Goal: Transaction & Acquisition: Purchase product/service

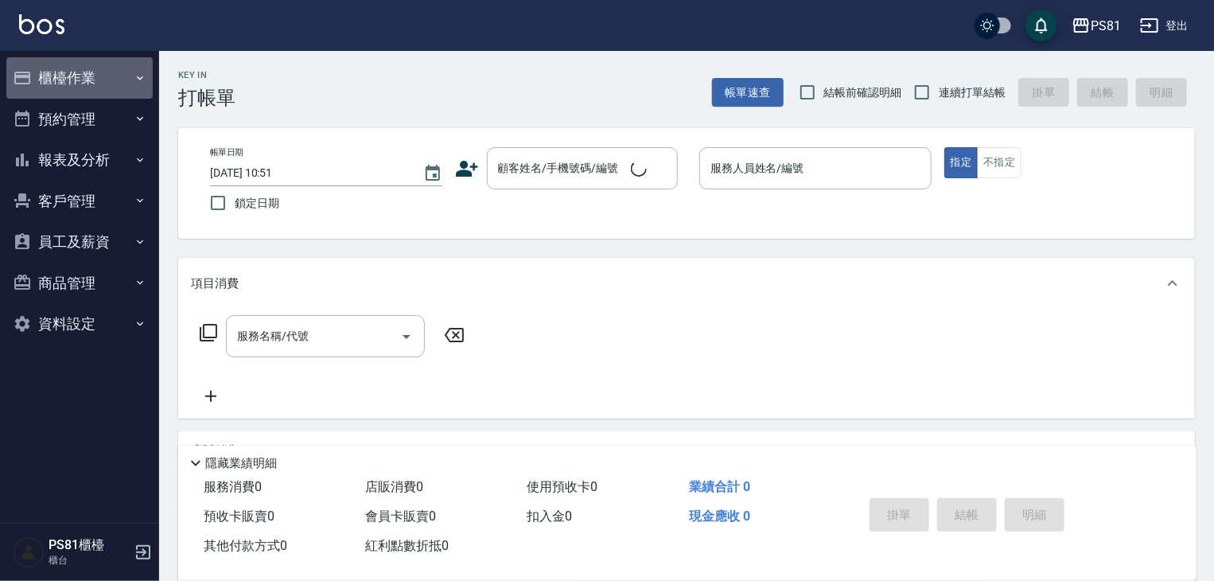
click at [38, 65] on button "櫃檯作業" at bounding box center [79, 77] width 146 height 41
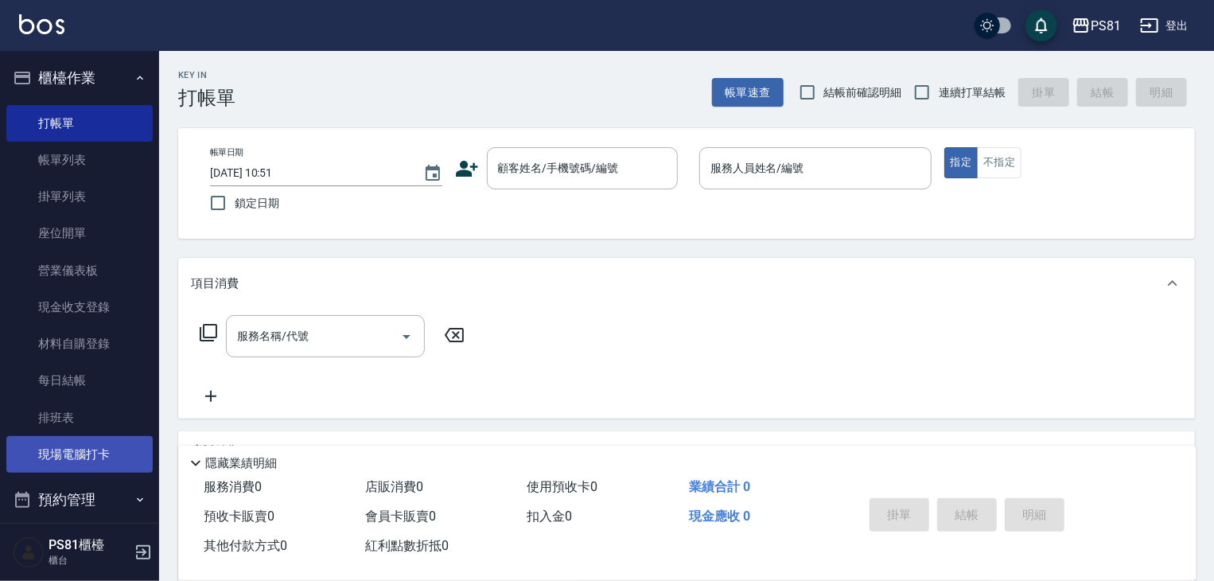
click at [105, 454] on link "現場電腦打卡" at bounding box center [79, 454] width 146 height 37
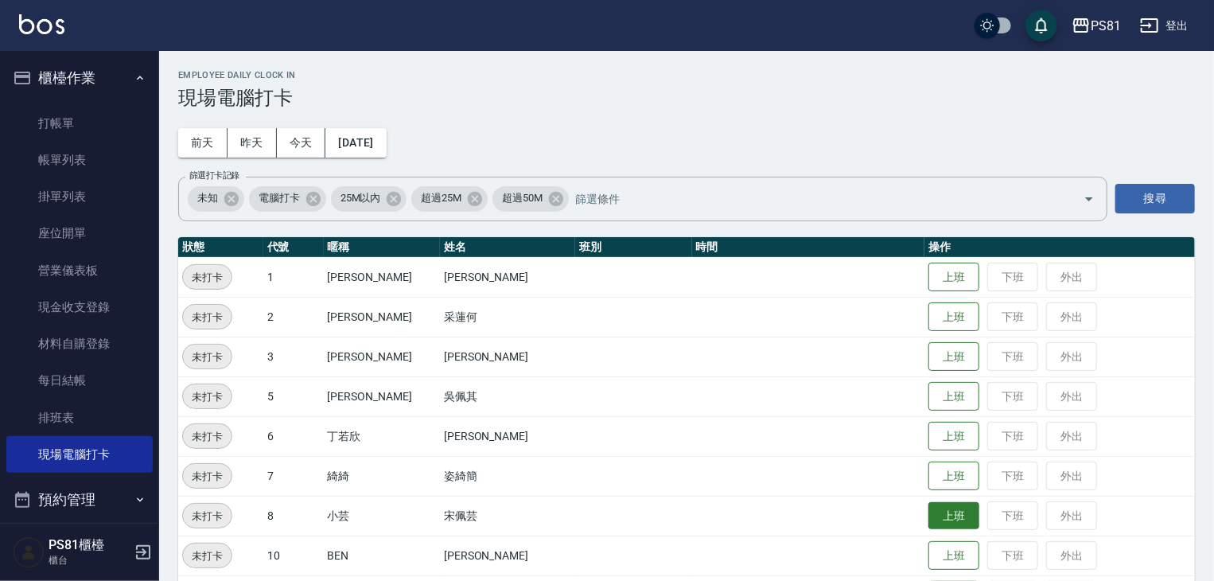
click at [944, 508] on button "上班" at bounding box center [953, 516] width 51 height 28
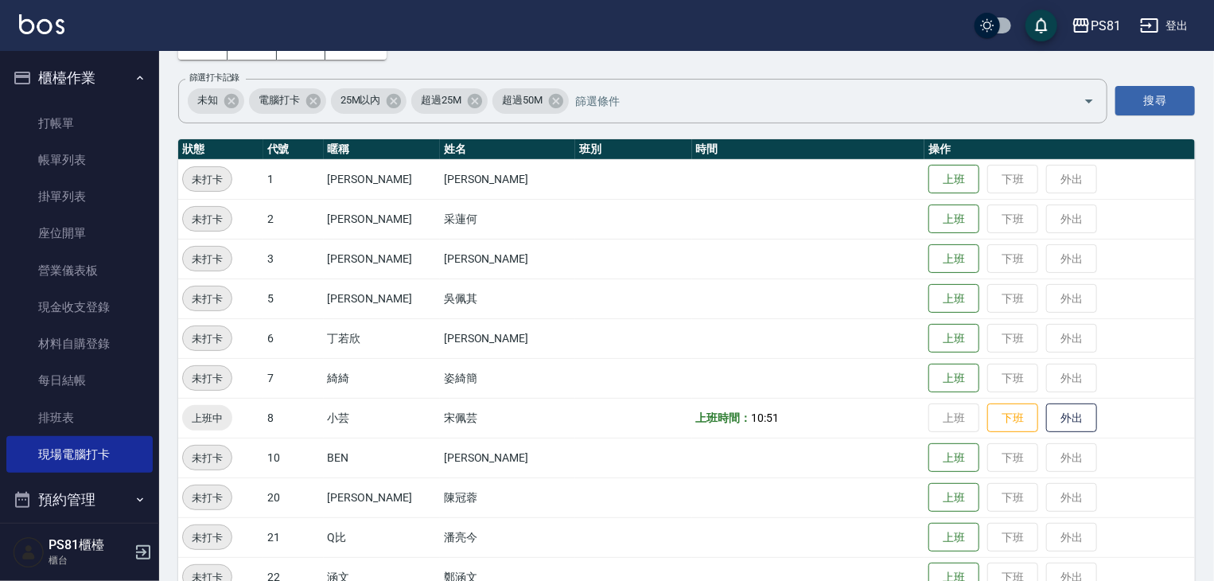
scroll to position [239, 0]
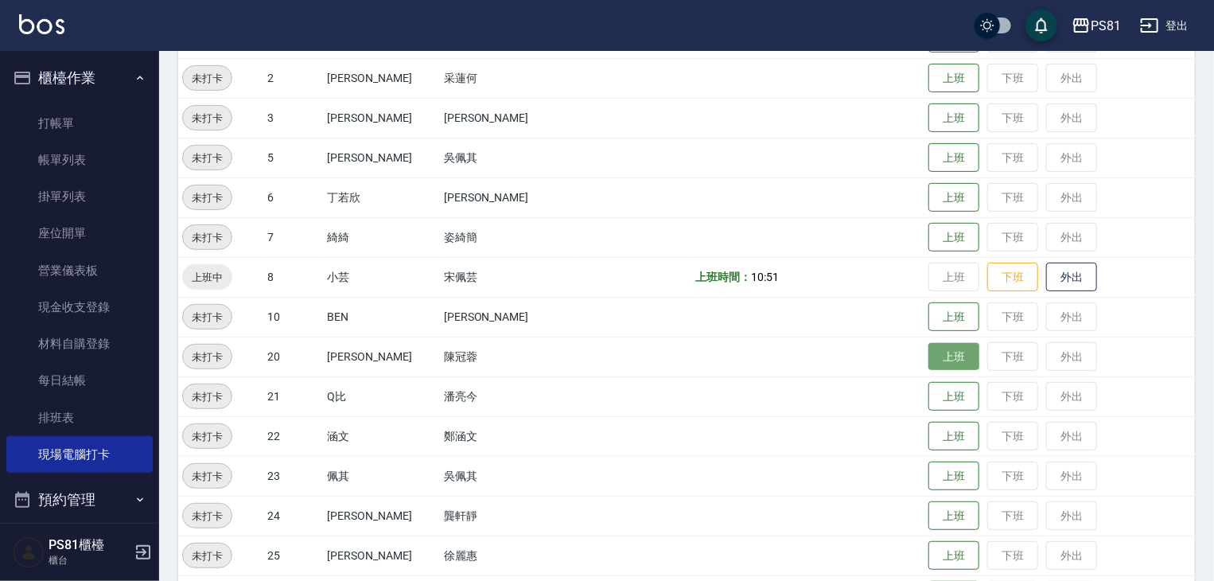
click at [945, 356] on button "上班" at bounding box center [953, 357] width 51 height 28
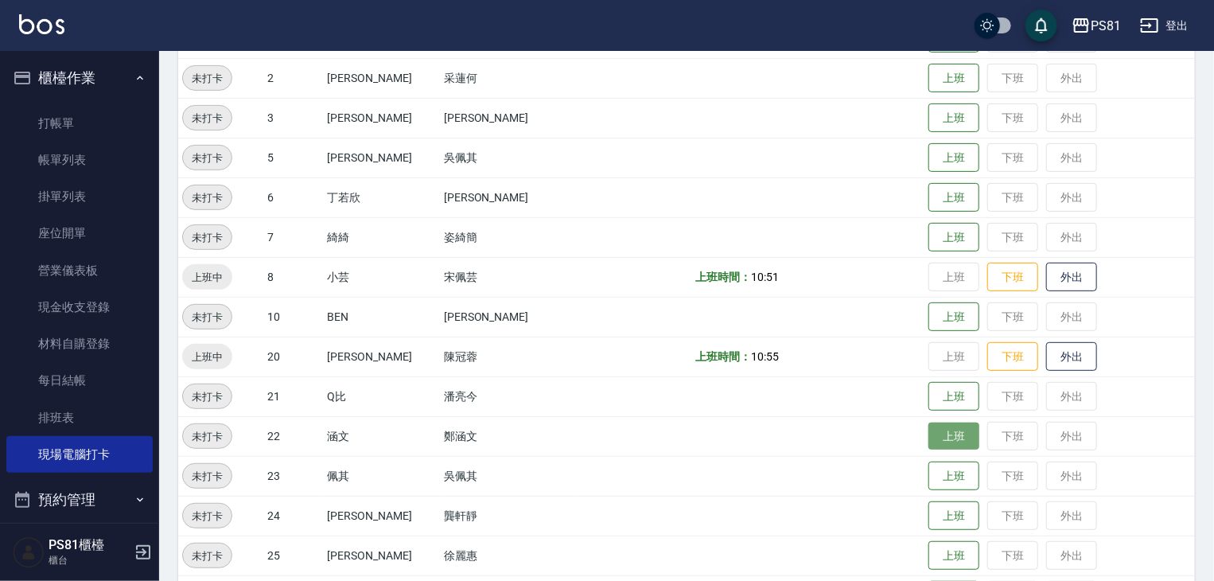
click at [928, 426] on button "上班" at bounding box center [953, 436] width 51 height 28
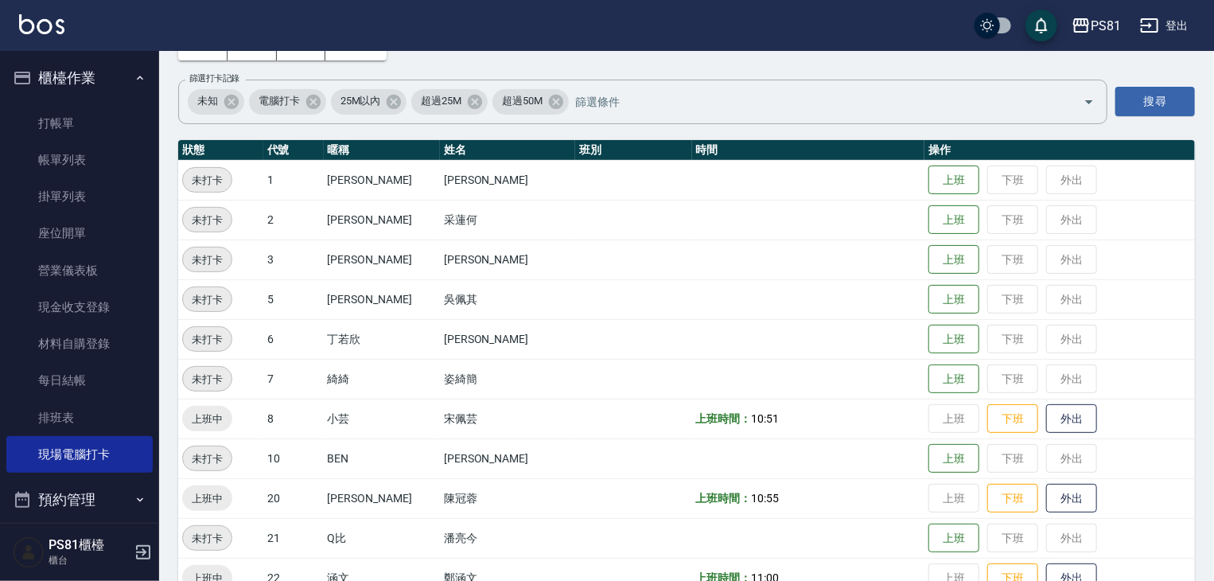
scroll to position [0, 0]
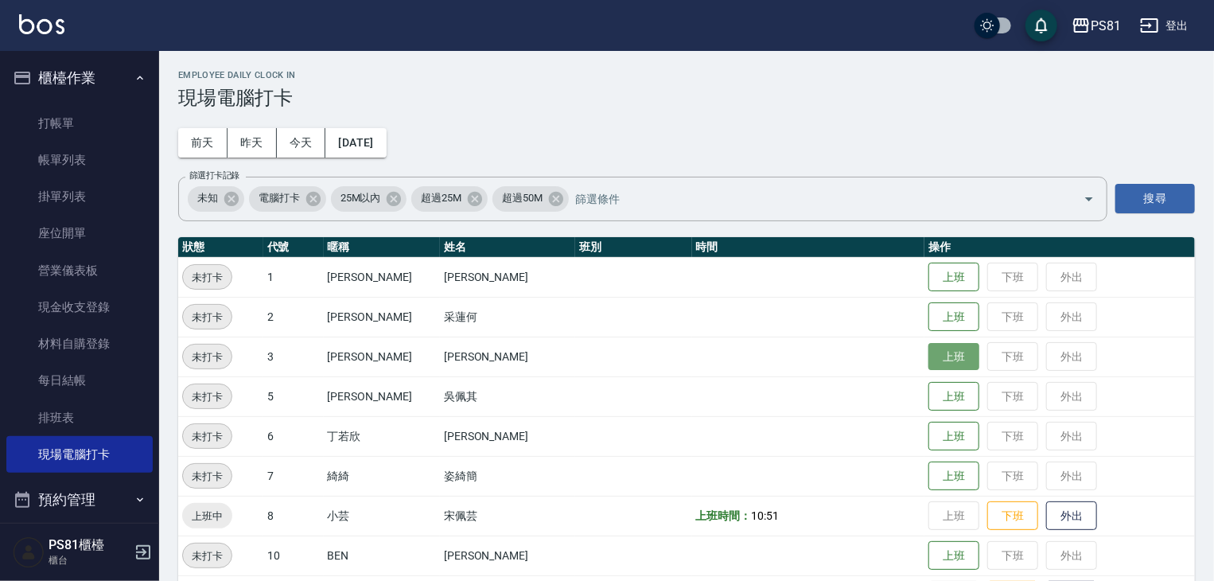
click at [950, 360] on button "上班" at bounding box center [953, 357] width 51 height 28
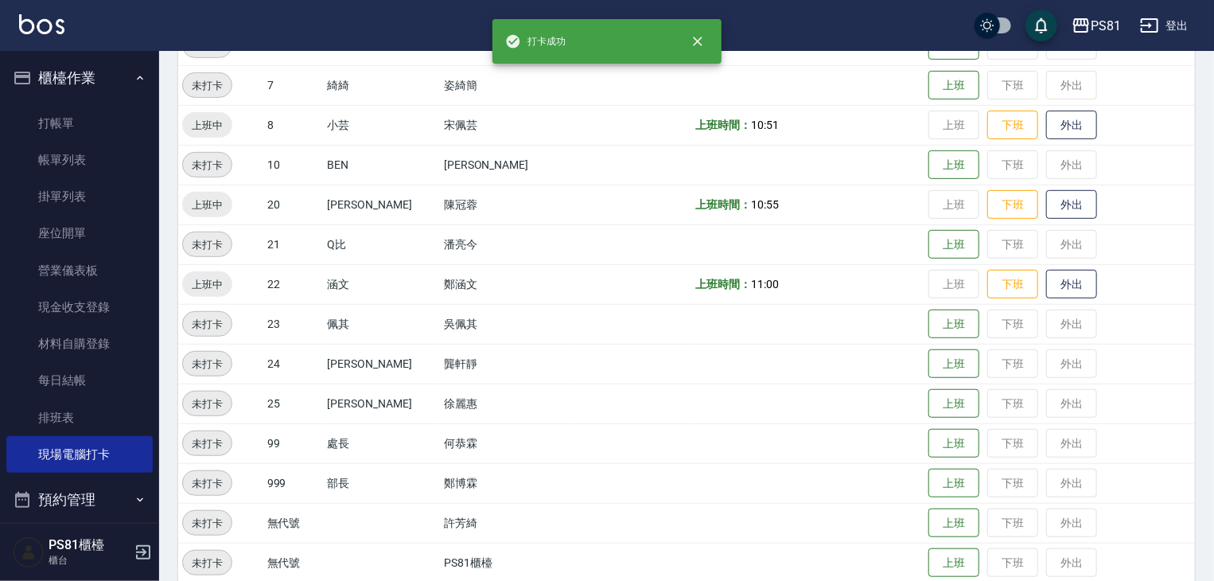
scroll to position [411, 0]
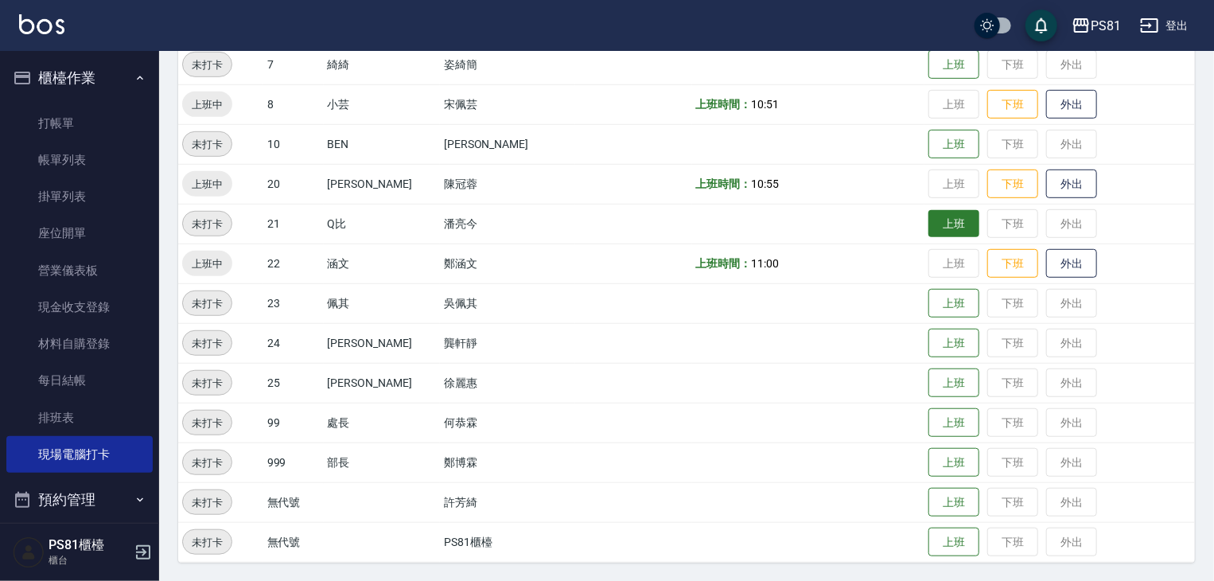
click at [943, 231] on button "上班" at bounding box center [953, 224] width 51 height 28
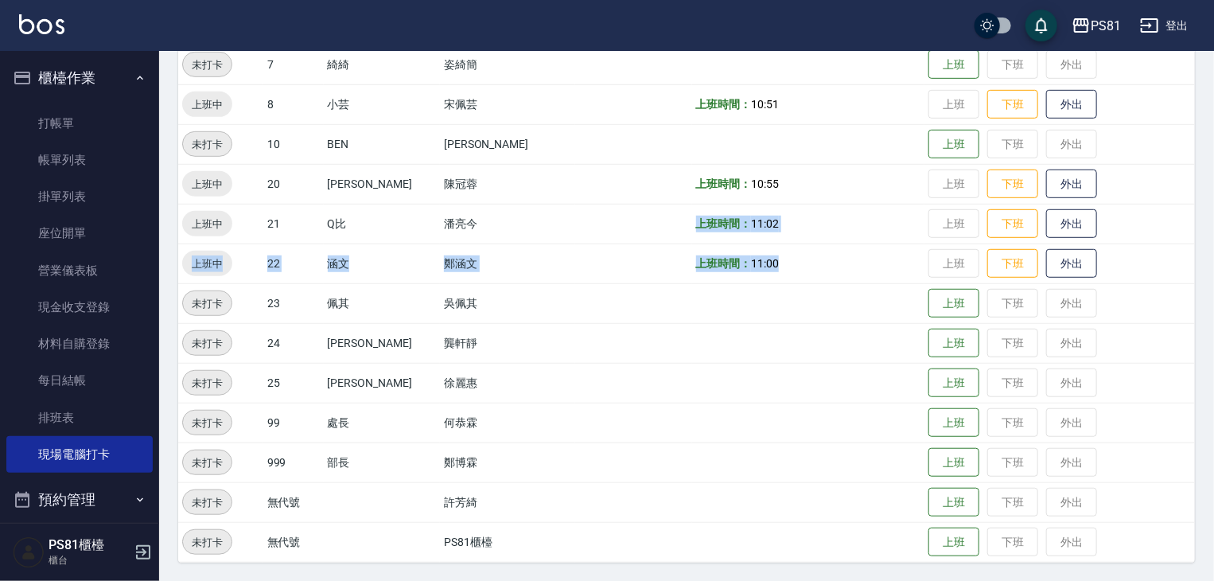
drag, startPoint x: 649, startPoint y: 232, endPoint x: 753, endPoint y: 289, distance: 118.5
click at [764, 255] on tbody "未打卡 1 Kevin 李彥馳 上班 下班 外出 未打卡 2 采蓮 采蓮何 上班 下班 外出 上班中 3 晏菱 張晏菱 上班時間： 11:02 上班 下班 外…" at bounding box center [686, 204] width 1017 height 716
click at [749, 297] on td at bounding box center [808, 303] width 233 height 40
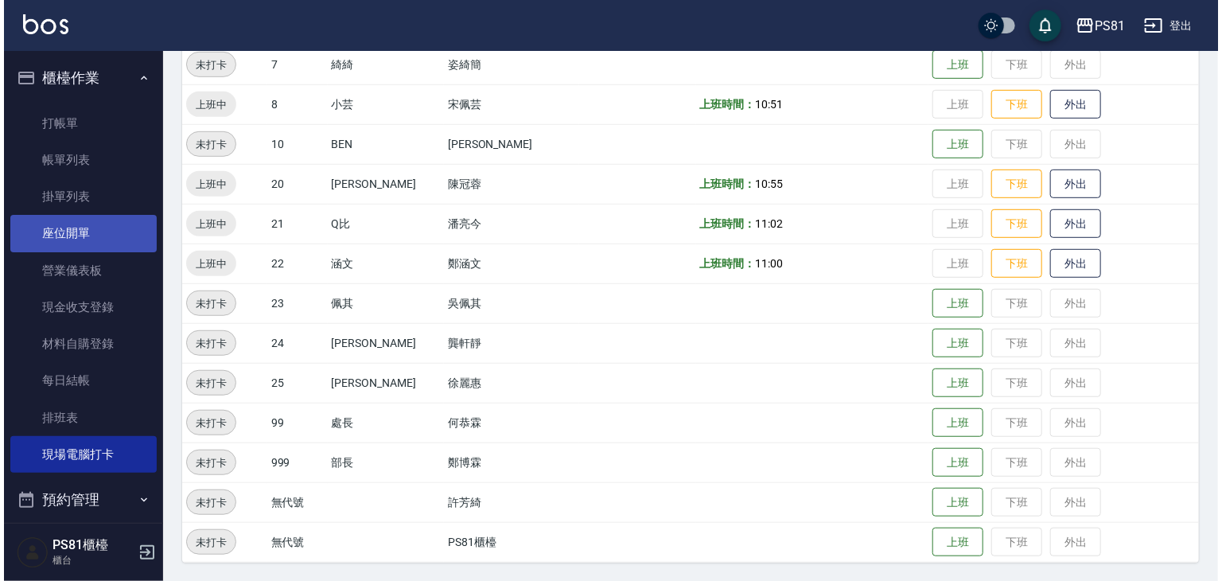
scroll to position [0, 0]
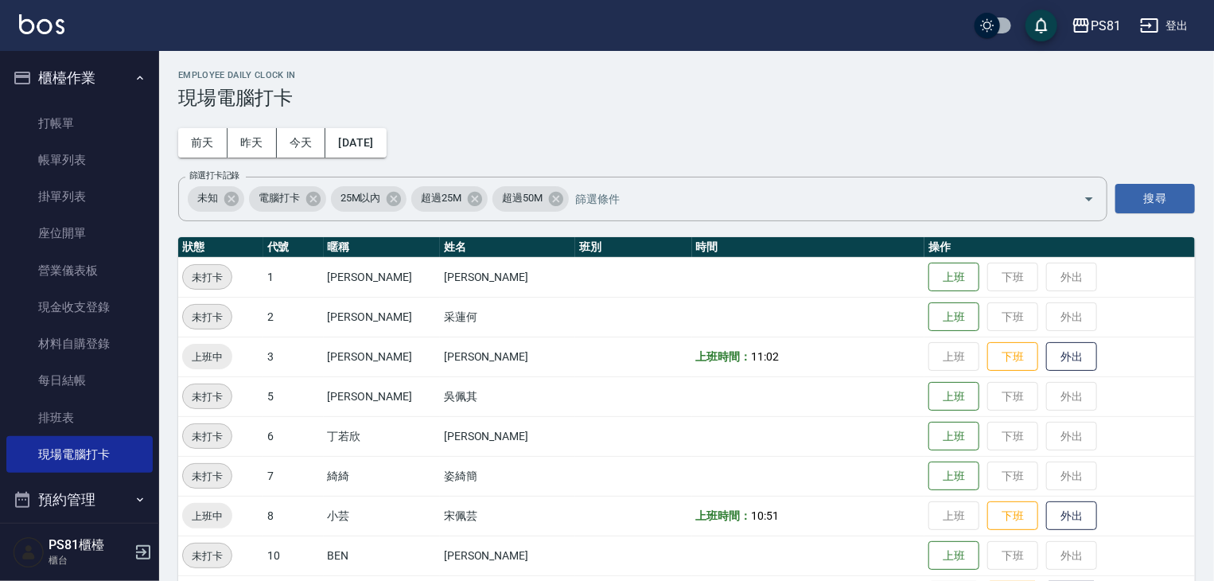
click at [49, 70] on button "櫃檯作業" at bounding box center [79, 77] width 146 height 41
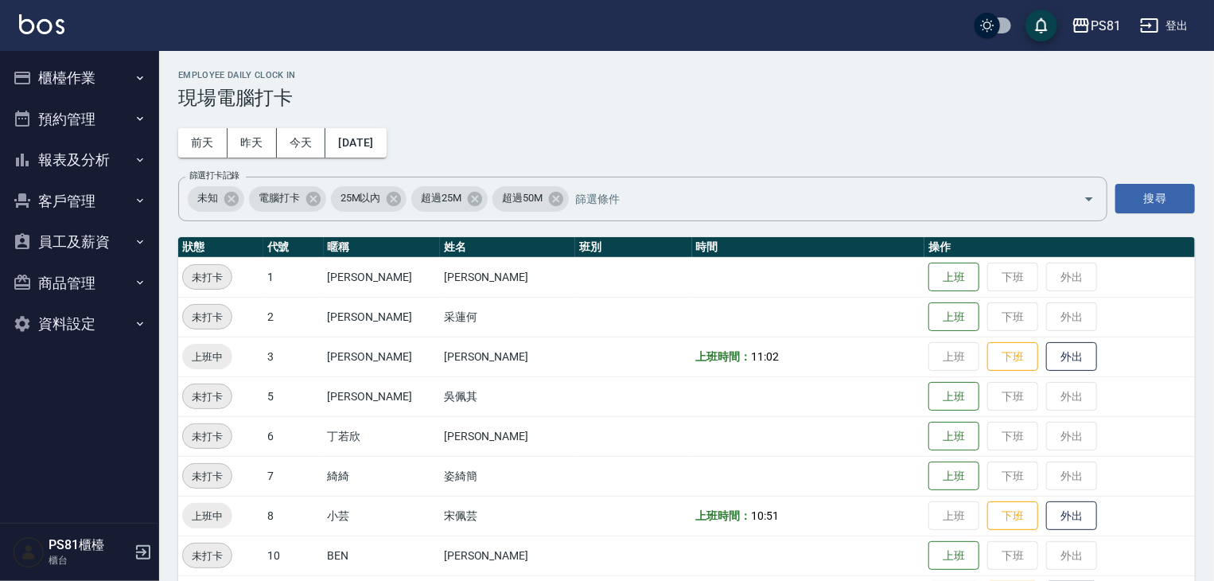
click at [90, 193] on button "客戶管理" at bounding box center [79, 201] width 146 height 41
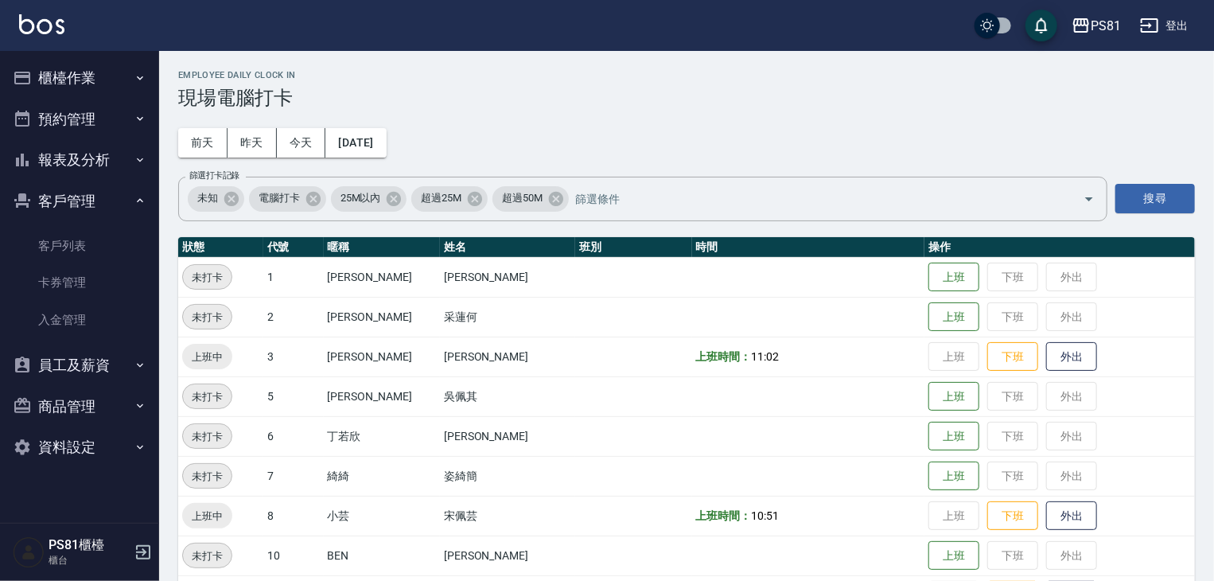
drag, startPoint x: 98, startPoint y: 224, endPoint x: 99, endPoint y: 237, distance: 13.5
click at [98, 225] on ul "客戶列表 卡券管理 入金管理" at bounding box center [79, 282] width 146 height 123
click at [99, 239] on link "客戶列表" at bounding box center [79, 246] width 146 height 37
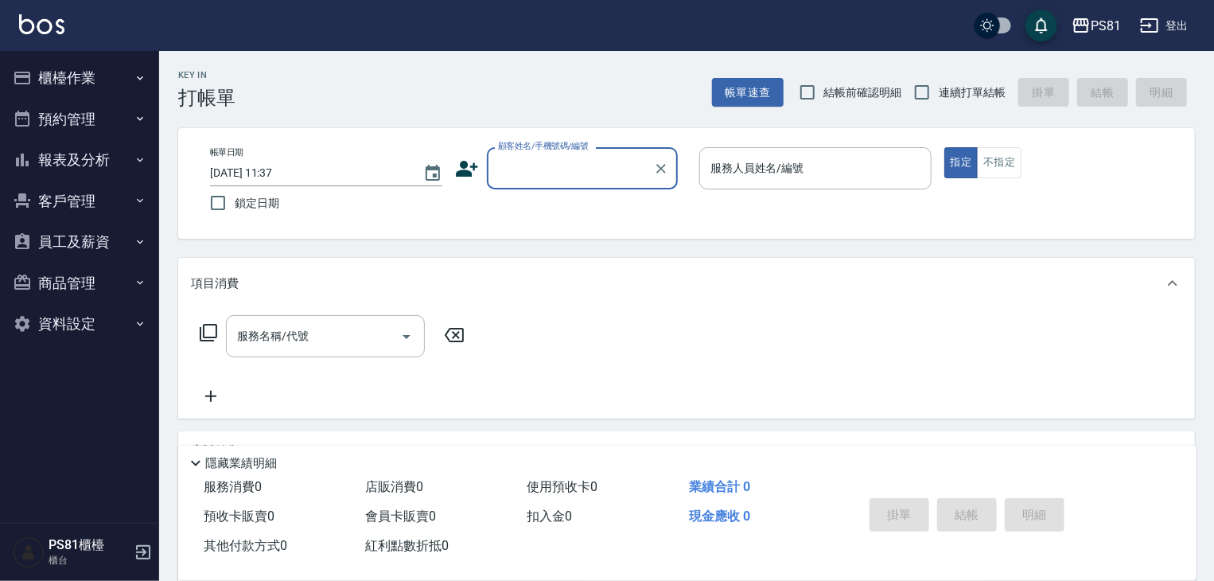
click at [76, 72] on button "櫃檯作業" at bounding box center [79, 77] width 146 height 41
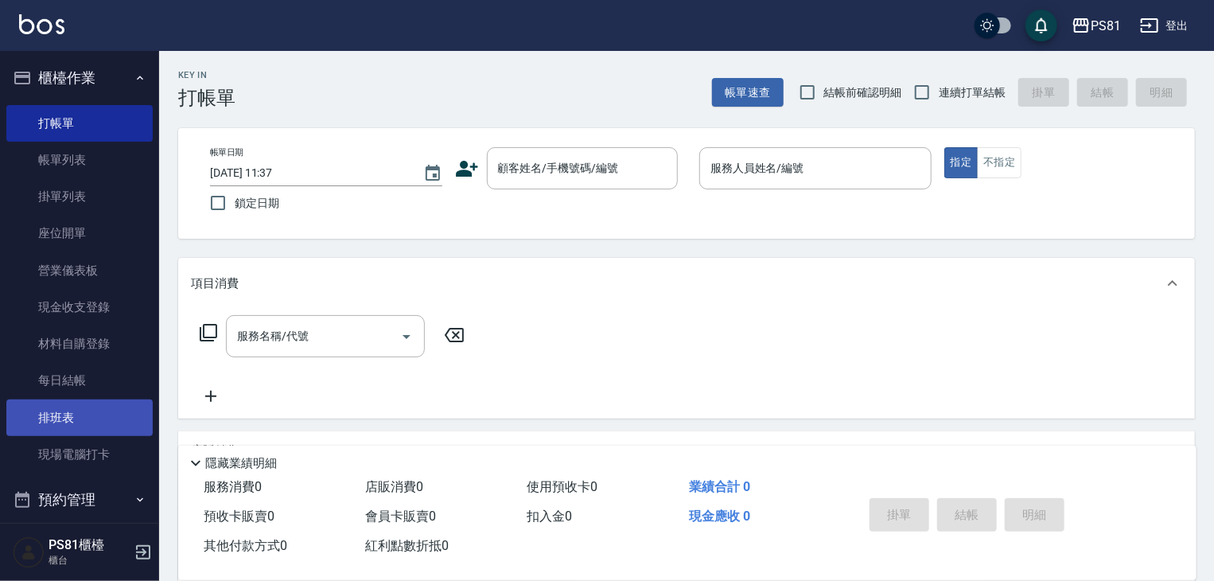
click at [121, 414] on link "排班表" at bounding box center [79, 417] width 146 height 37
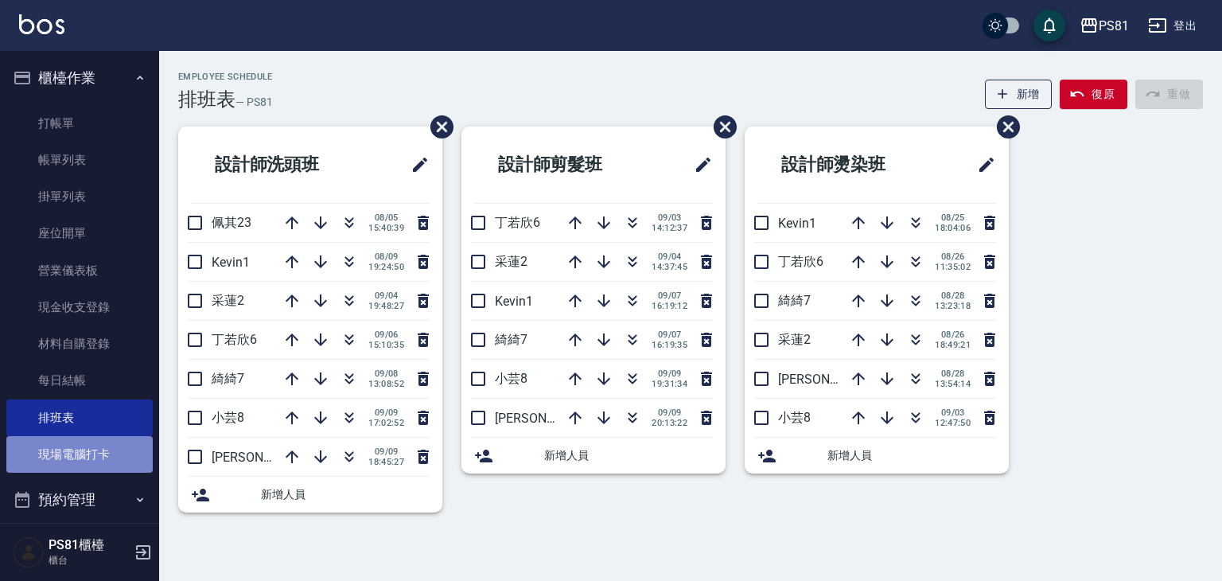
click at [121, 461] on link "現場電腦打卡" at bounding box center [79, 454] width 146 height 37
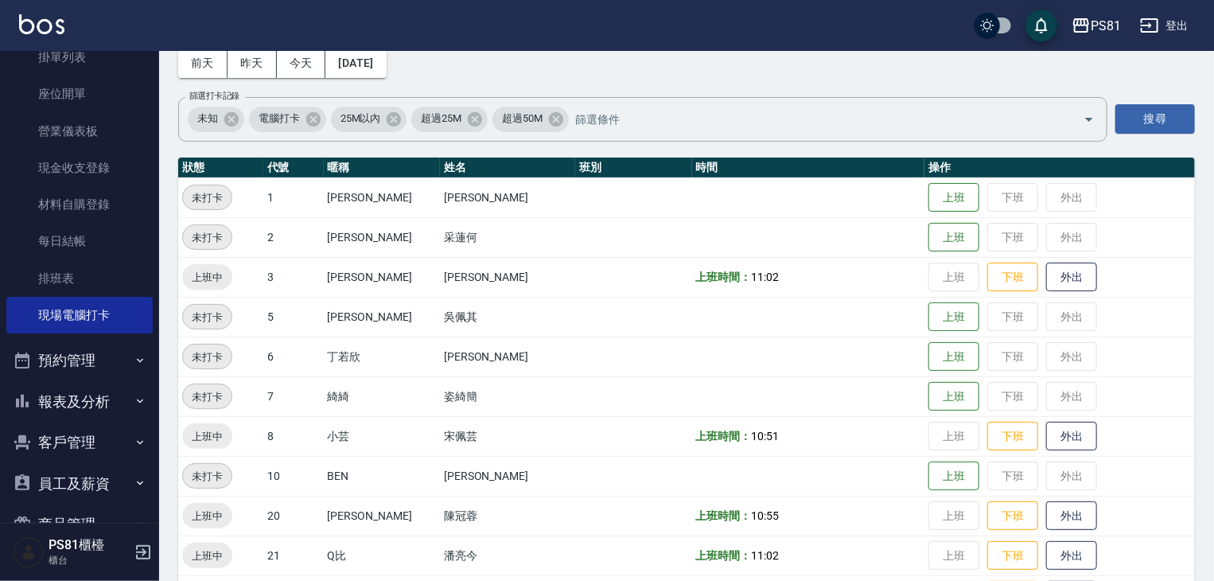
scroll to position [221, 0]
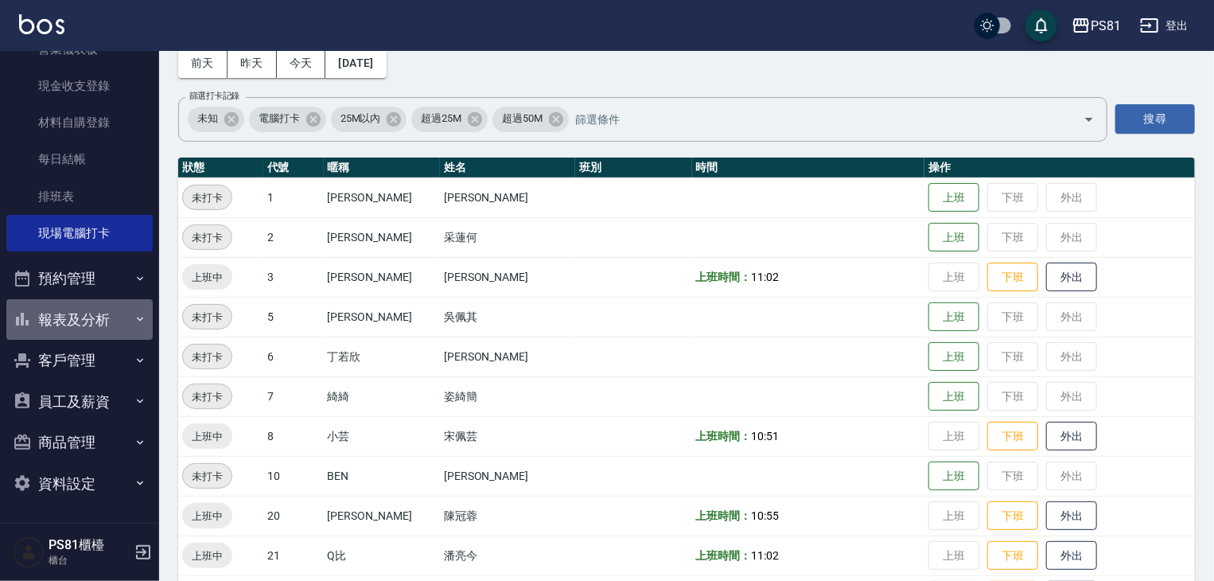
click at [103, 316] on button "報表及分析" at bounding box center [79, 319] width 146 height 41
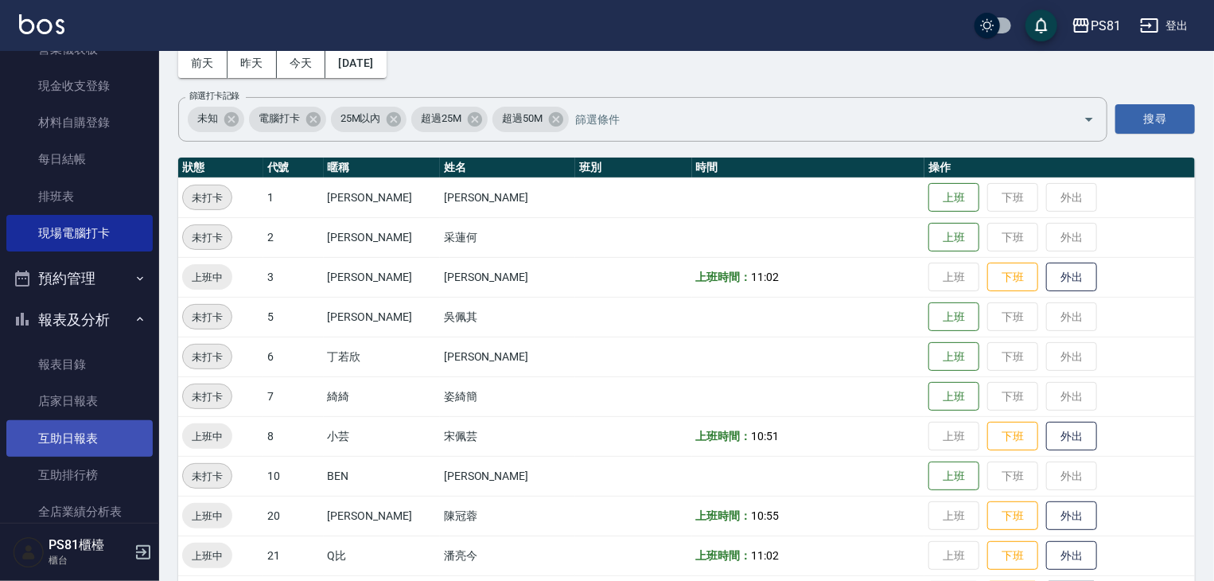
click at [82, 439] on link "互助日報表" at bounding box center [79, 438] width 146 height 37
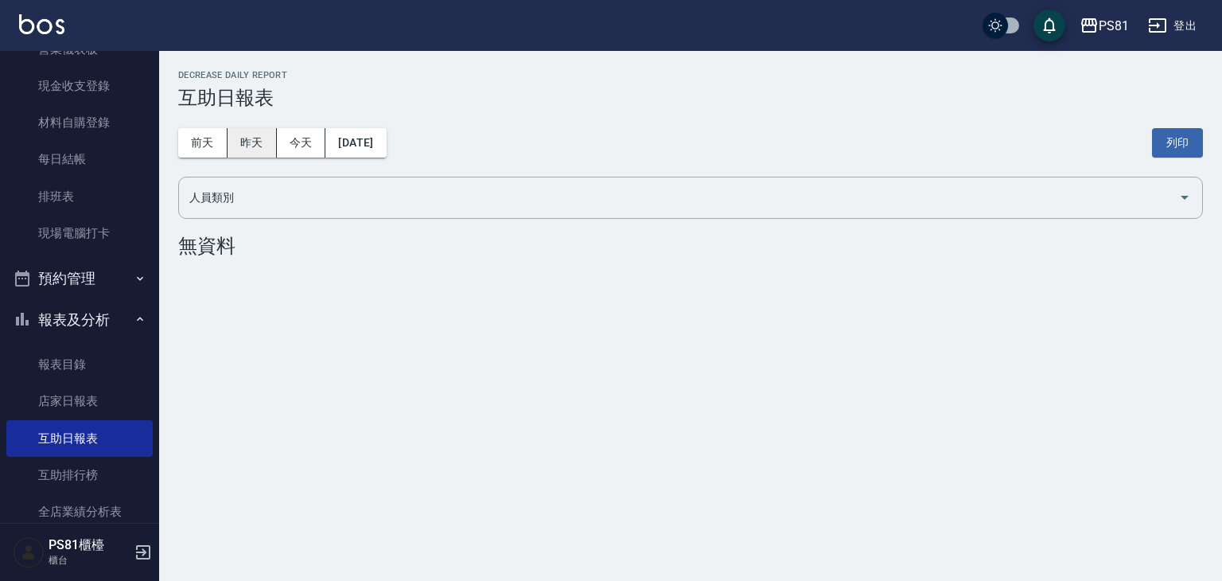
click at [263, 148] on button "昨天" at bounding box center [252, 142] width 49 height 29
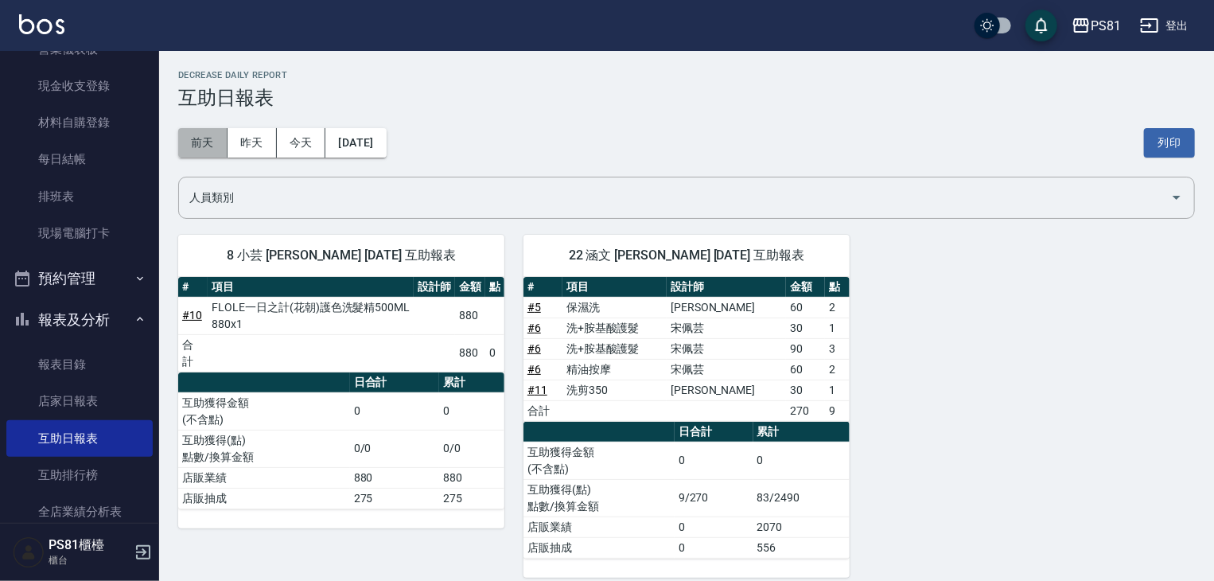
click at [188, 142] on button "前天" at bounding box center [202, 142] width 49 height 29
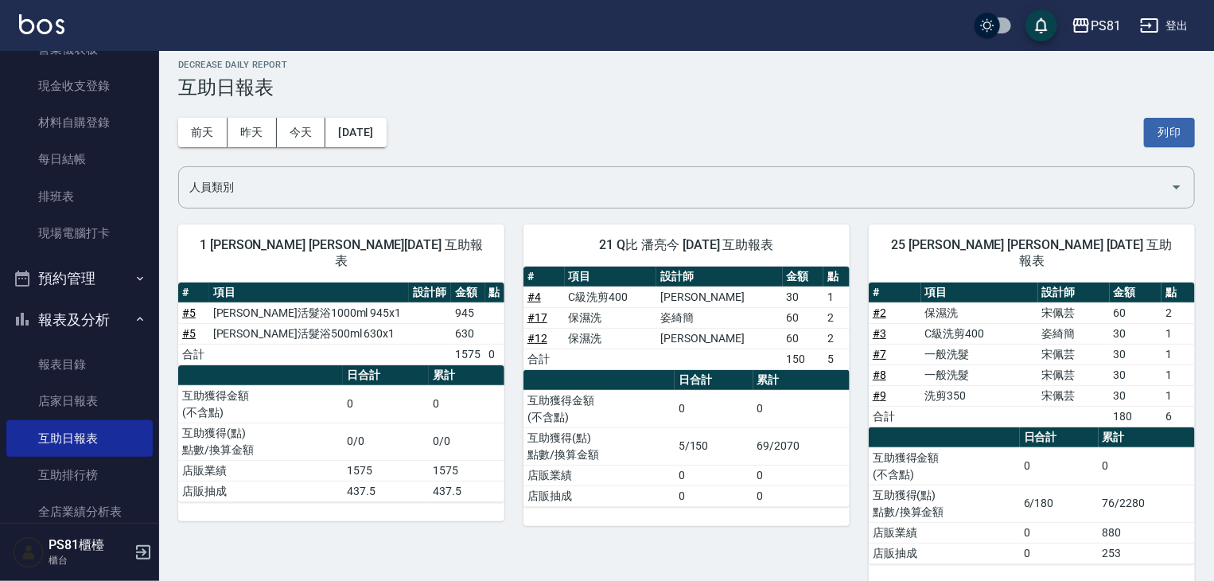
scroll to position [14, 0]
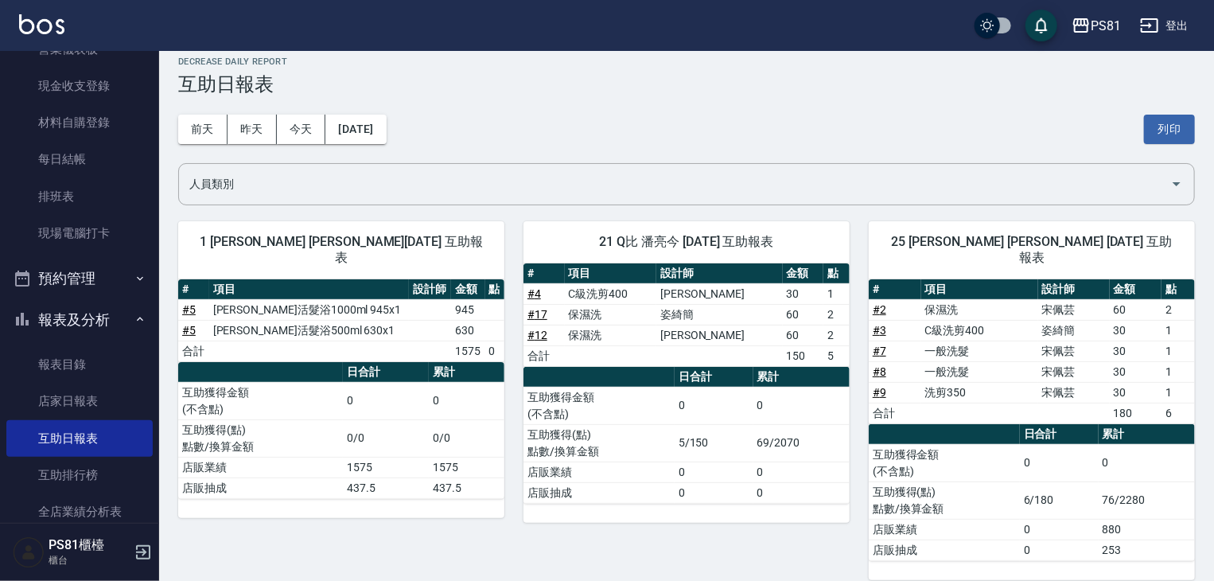
click at [438, 504] on div "1 Kevin 李彥馳 09/08/2025 互助報表 # 項目 設計師 金額 點 # 5 華旭-舒活髮浴1000ml 945x1 945 # 5 華旭-舒活…" at bounding box center [331, 391] width 345 height 378
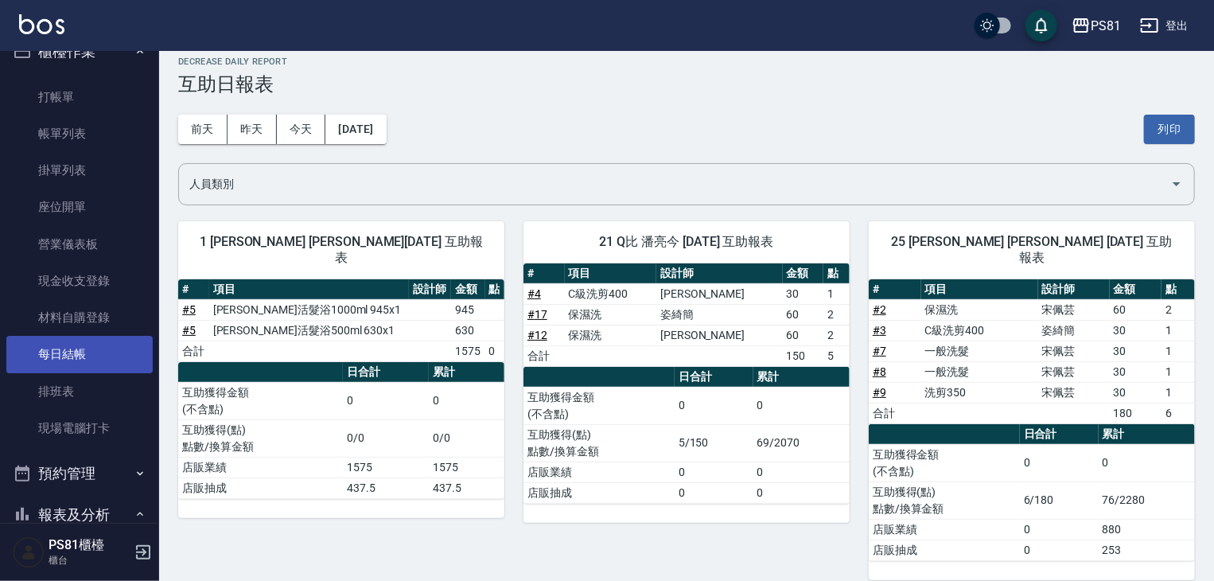
scroll to position [0, 0]
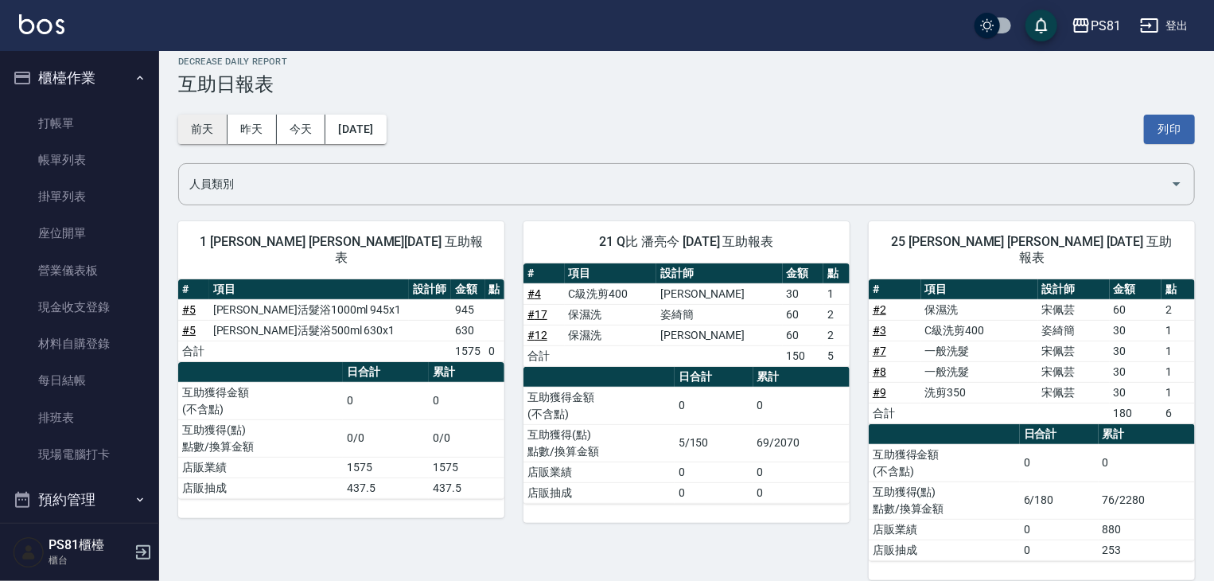
click at [197, 127] on button "前天" at bounding box center [202, 129] width 49 height 29
click at [274, 111] on div "前天 昨天 今天 2025/09/08 列印" at bounding box center [686, 129] width 1017 height 68
click at [232, 129] on button "昨天" at bounding box center [252, 129] width 49 height 29
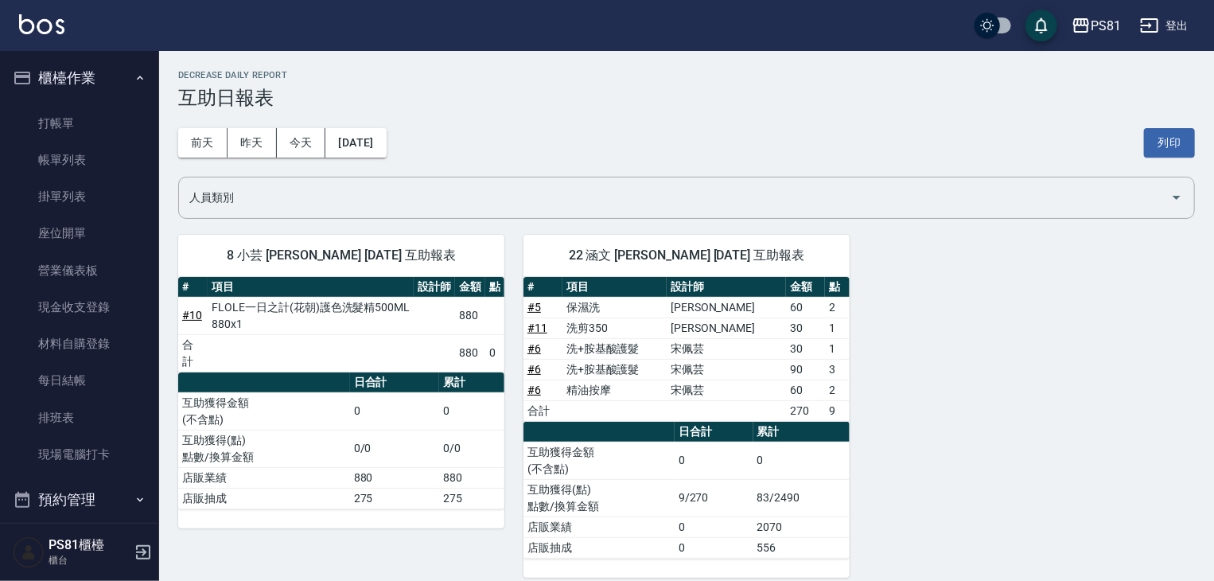
scroll to position [14, 0]
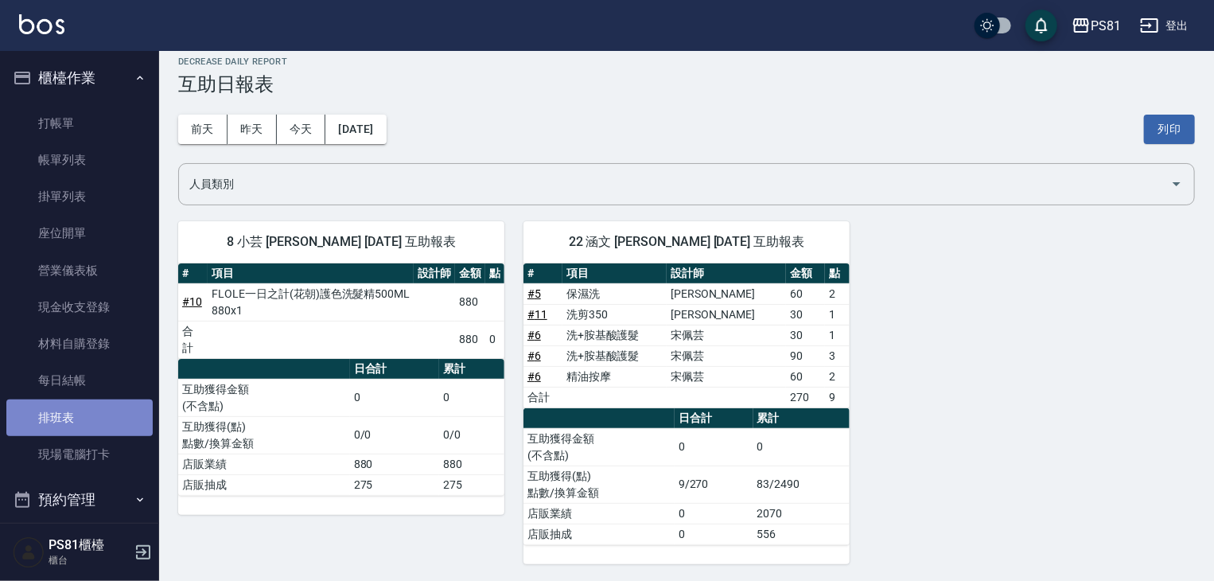
click at [113, 425] on link "排班表" at bounding box center [79, 417] width 146 height 37
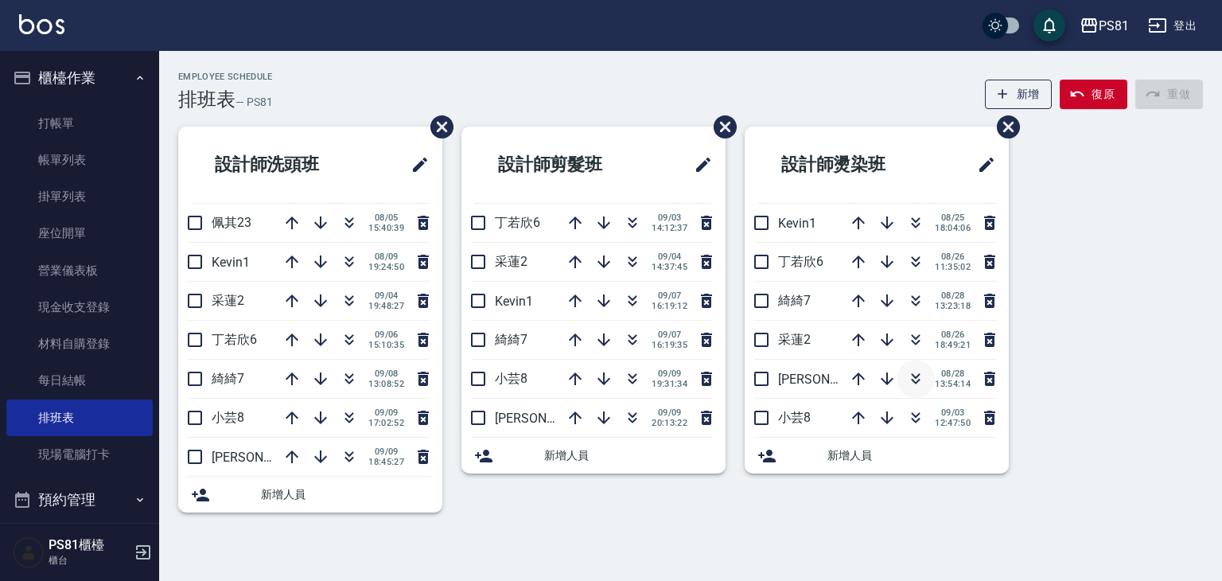
click at [913, 379] on icon "button" at bounding box center [915, 378] width 19 height 19
click at [108, 389] on link "每日結帳" at bounding box center [79, 380] width 146 height 37
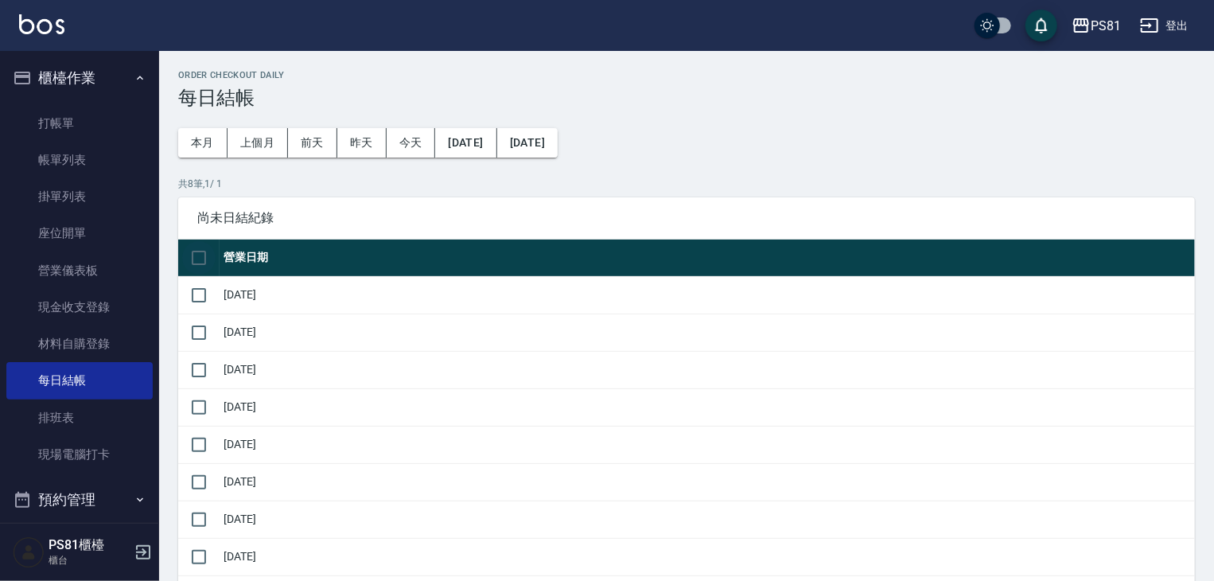
click at [207, 256] on input "checkbox" at bounding box center [198, 257] width 33 height 33
checkbox input "true"
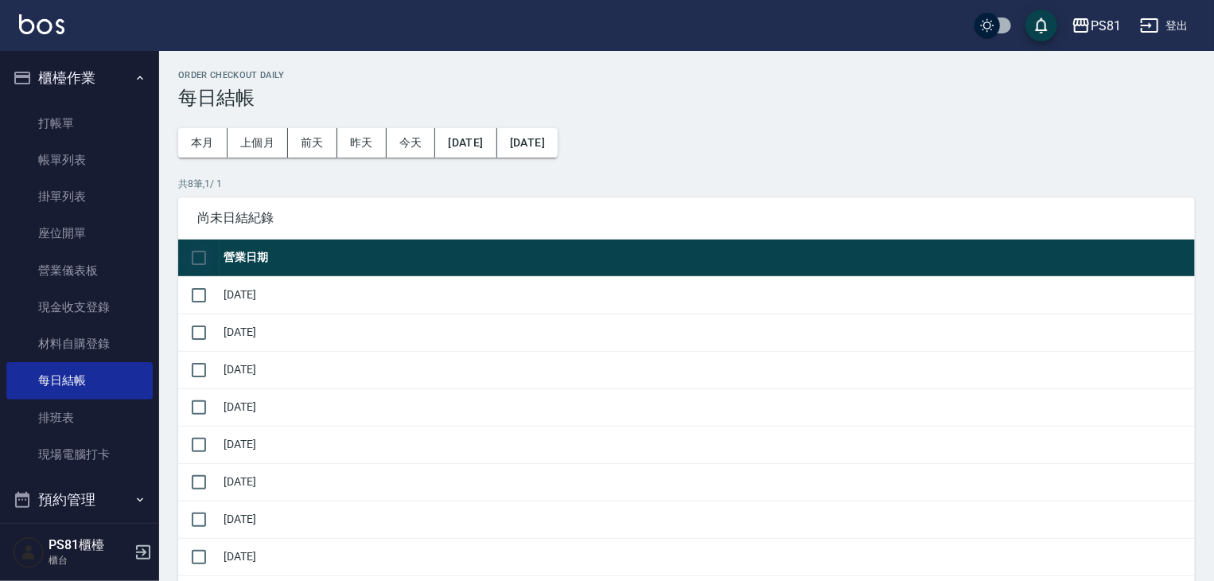
checkbox input "true"
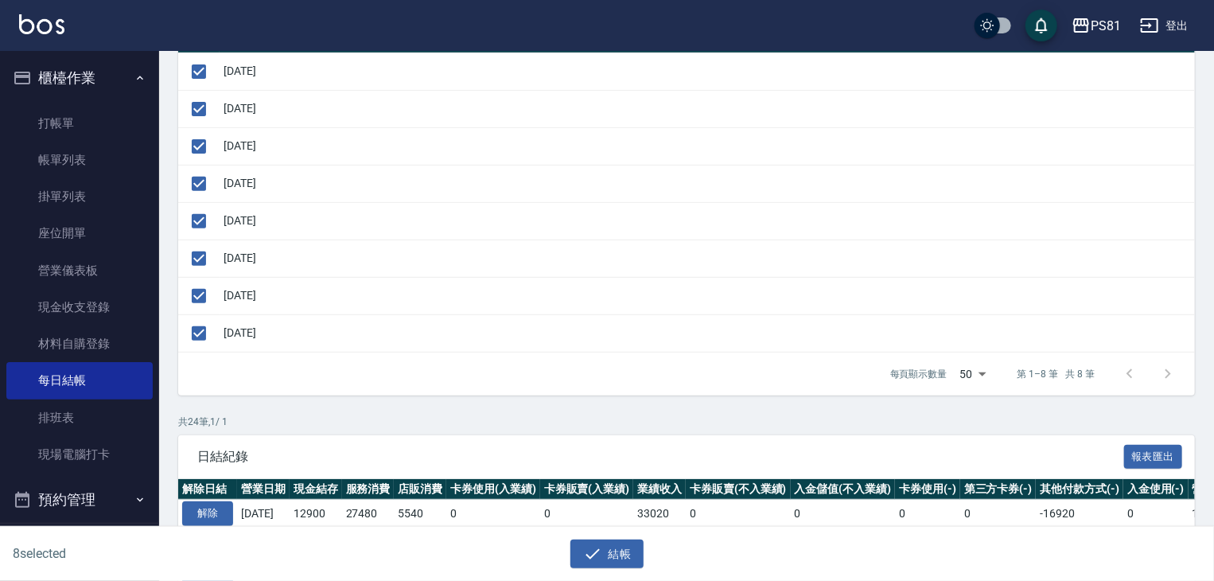
scroll to position [159, 0]
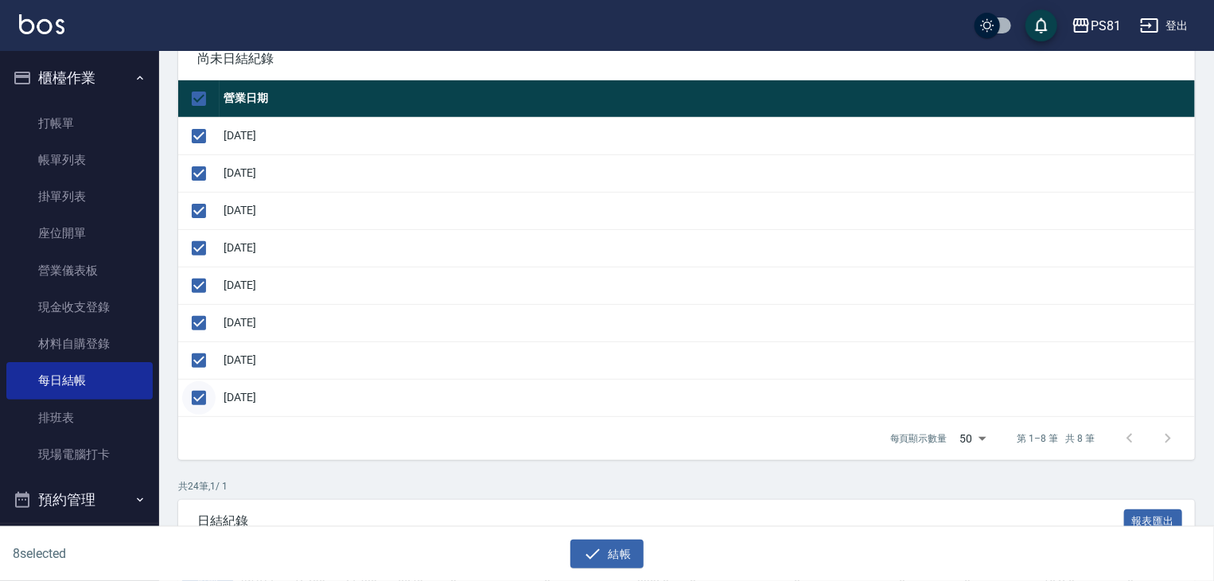
click at [214, 399] on input "checkbox" at bounding box center [198, 397] width 33 height 33
checkbox input "false"
click at [625, 566] on button "結帳" at bounding box center [607, 553] width 74 height 29
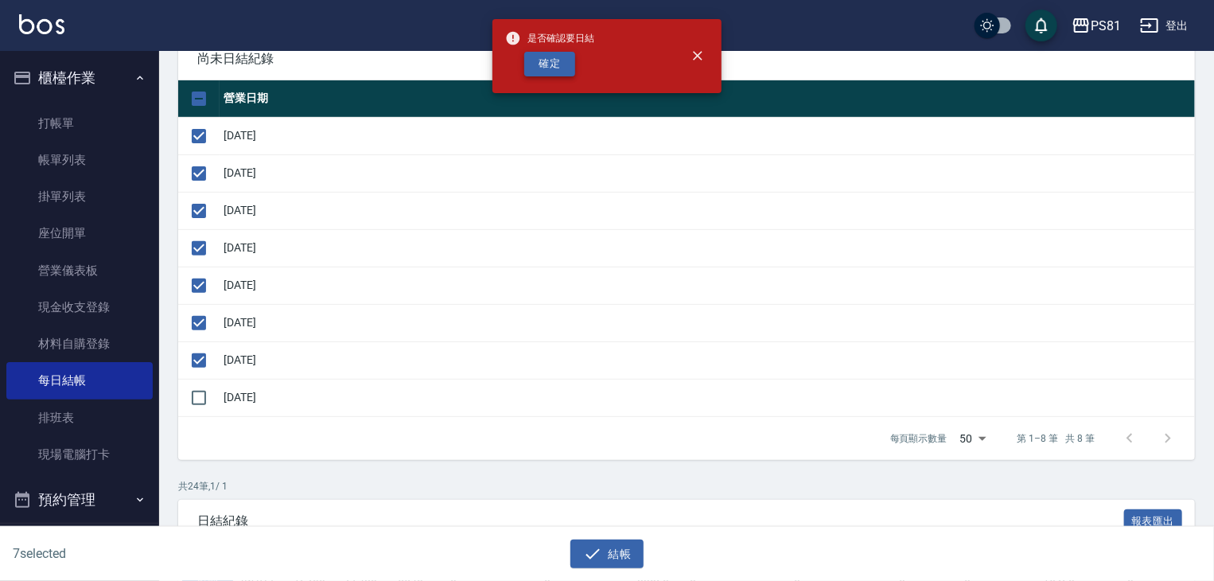
click at [543, 71] on button "確定" at bounding box center [549, 64] width 51 height 25
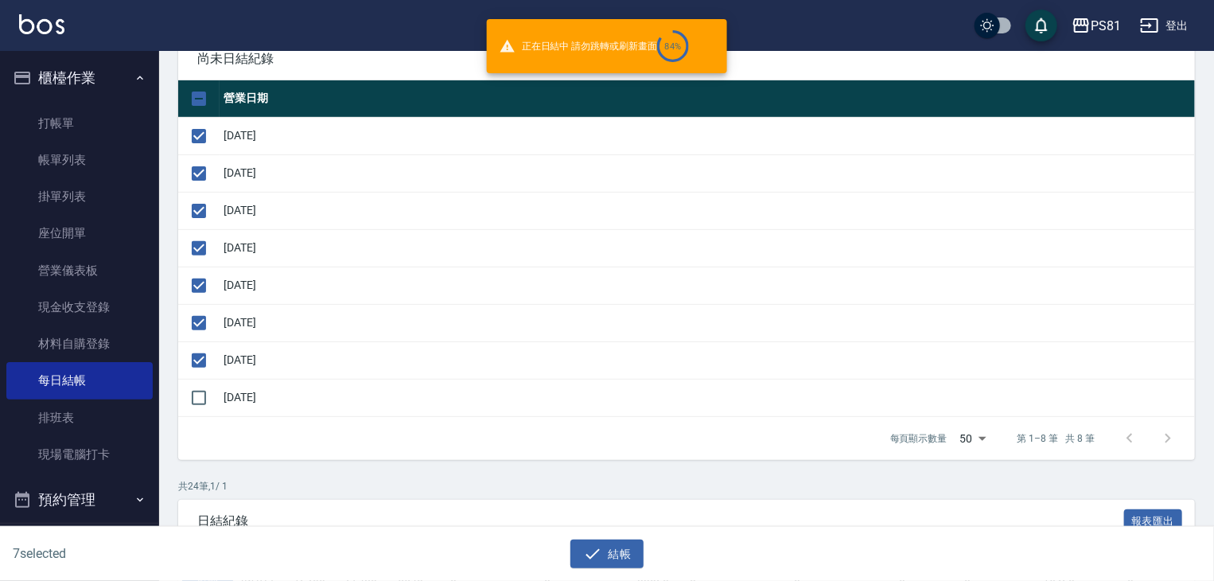
checkbox input "false"
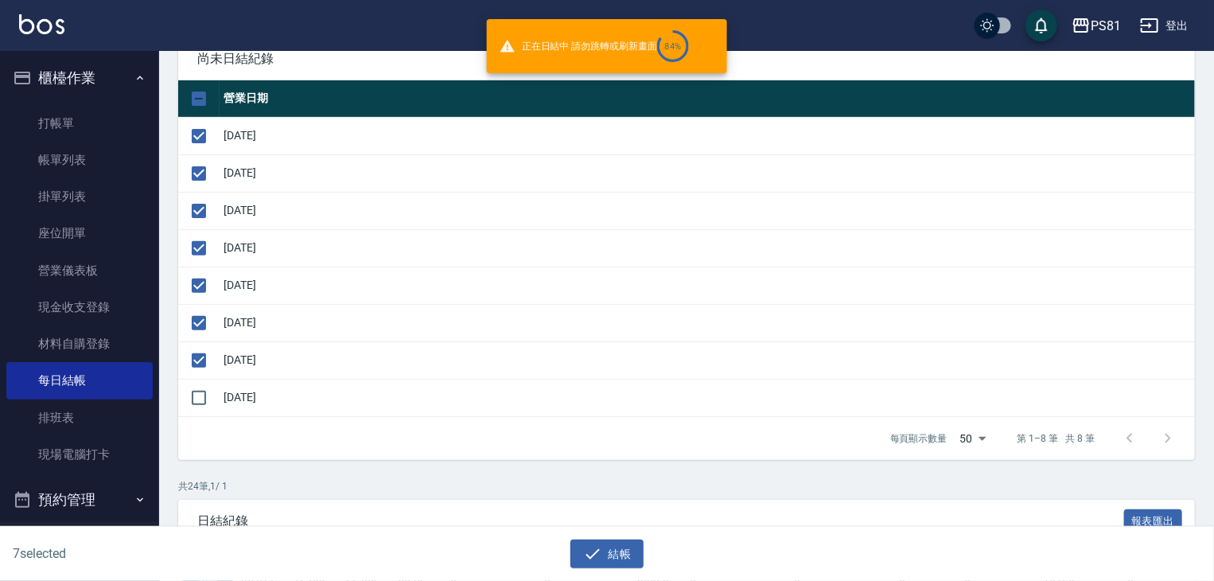
checkbox input "false"
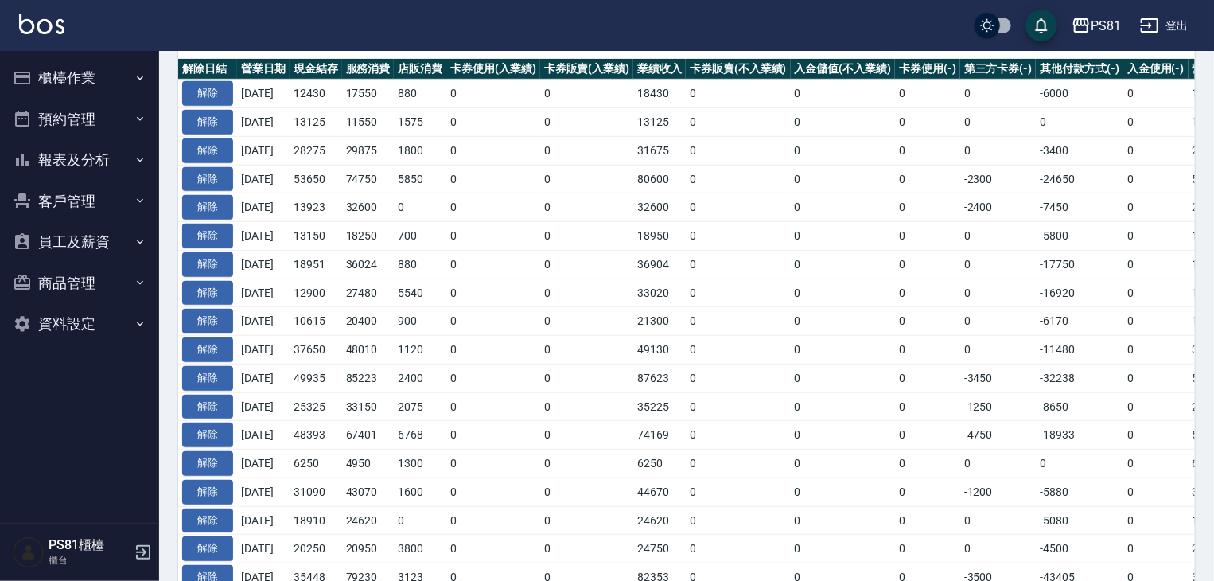
scroll to position [64, 0]
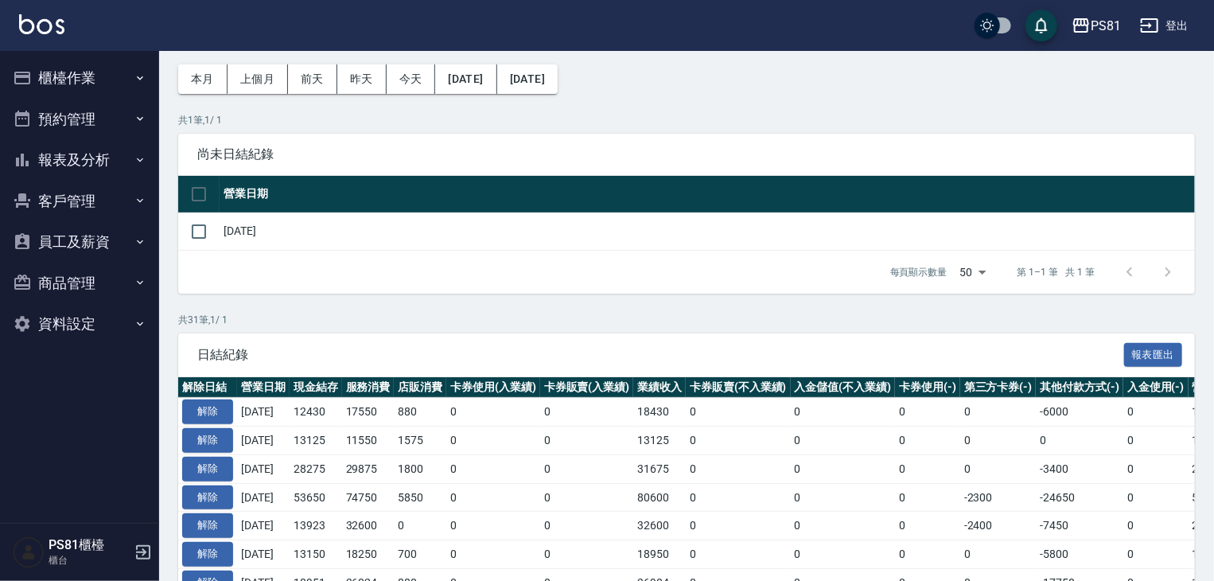
click at [282, 226] on td "[DATE]" at bounding box center [707, 230] width 975 height 37
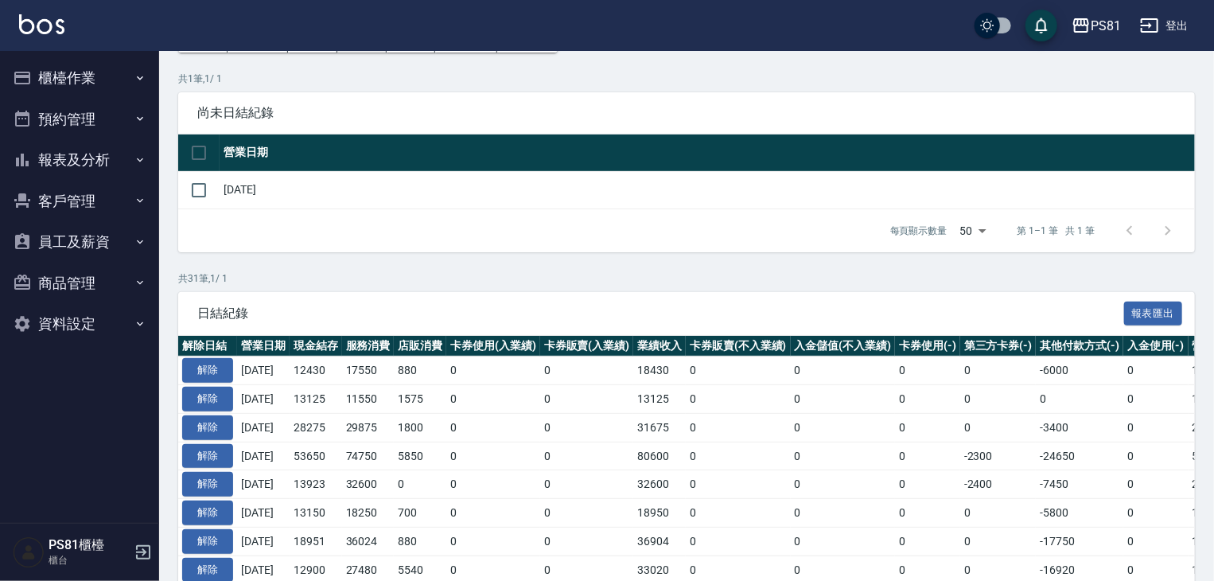
scroll to position [0, 0]
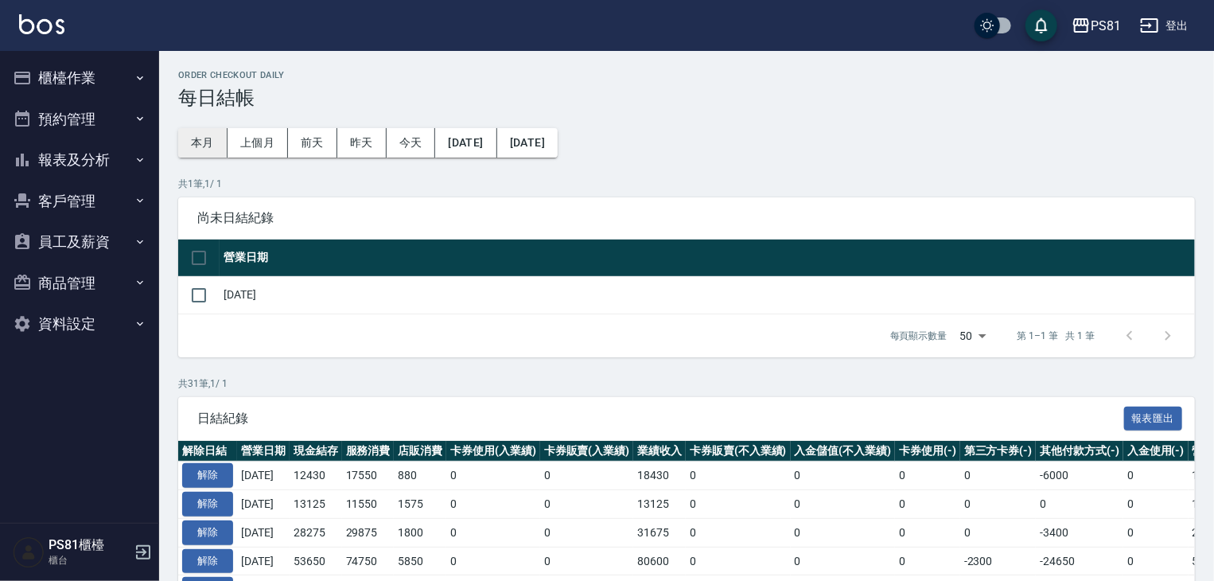
click at [189, 143] on button "本月" at bounding box center [202, 142] width 49 height 29
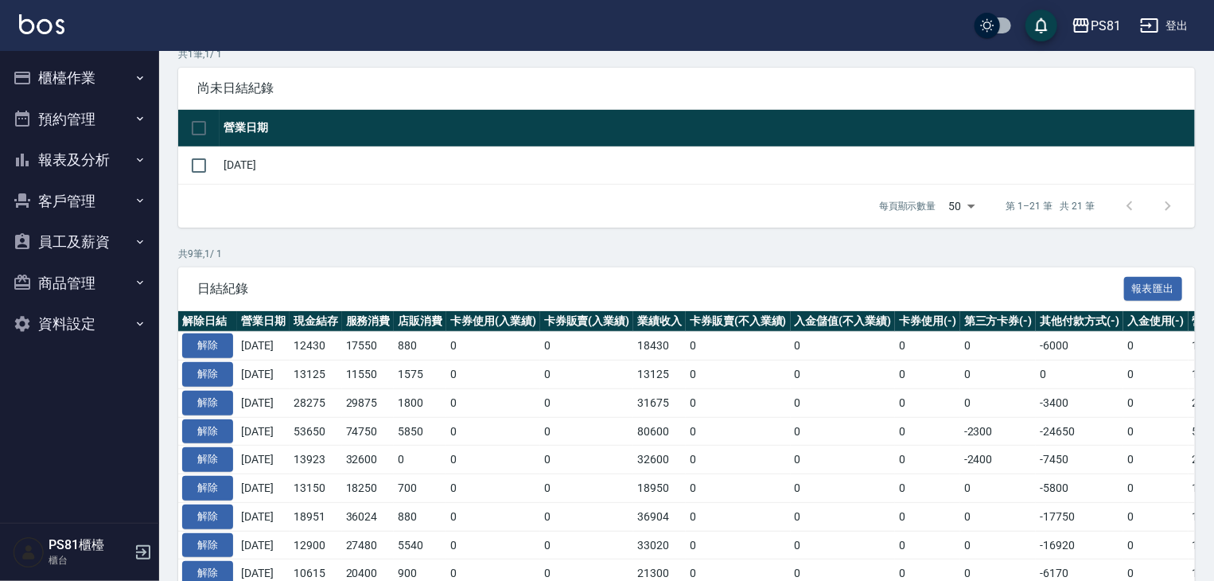
scroll to position [229, 0]
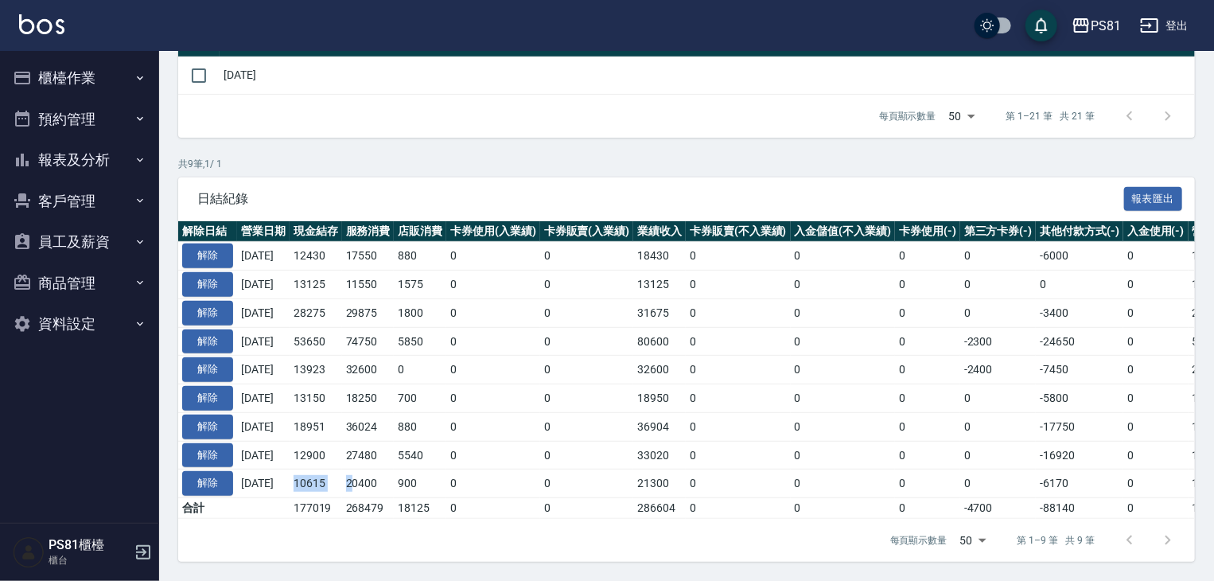
drag, startPoint x: 305, startPoint y: 470, endPoint x: 368, endPoint y: 482, distance: 63.2
click at [368, 482] on tr "解除 [DATE] 10615 20400 900 0 0 21300 0 0 0 0 -6170 0 15130 0 -4515 0 [DATE]" at bounding box center [896, 483] width 1437 height 29
click at [342, 469] on td "10615" at bounding box center [316, 483] width 53 height 29
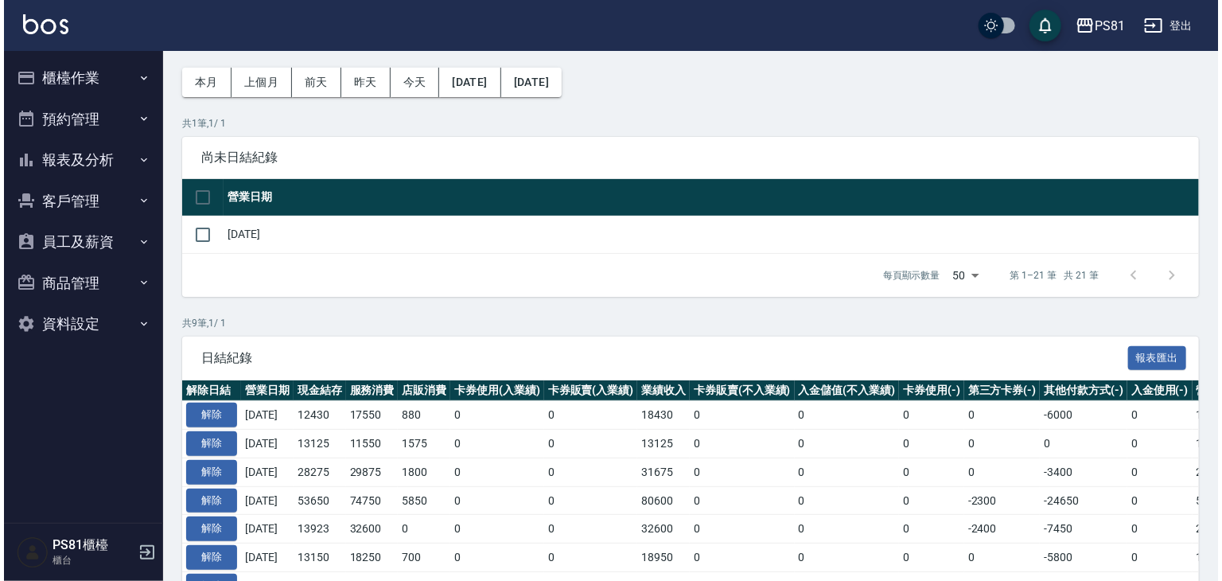
scroll to position [0, 0]
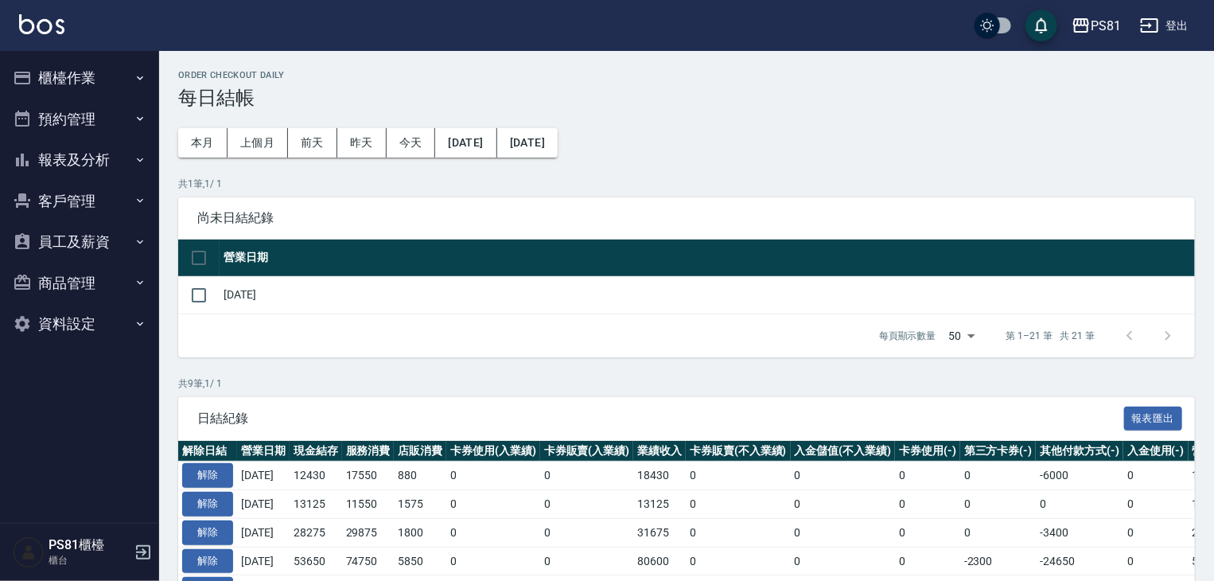
drag, startPoint x: 101, startPoint y: 76, endPoint x: 95, endPoint y: 91, distance: 16.9
click at [101, 75] on button "櫃檯作業" at bounding box center [79, 77] width 146 height 41
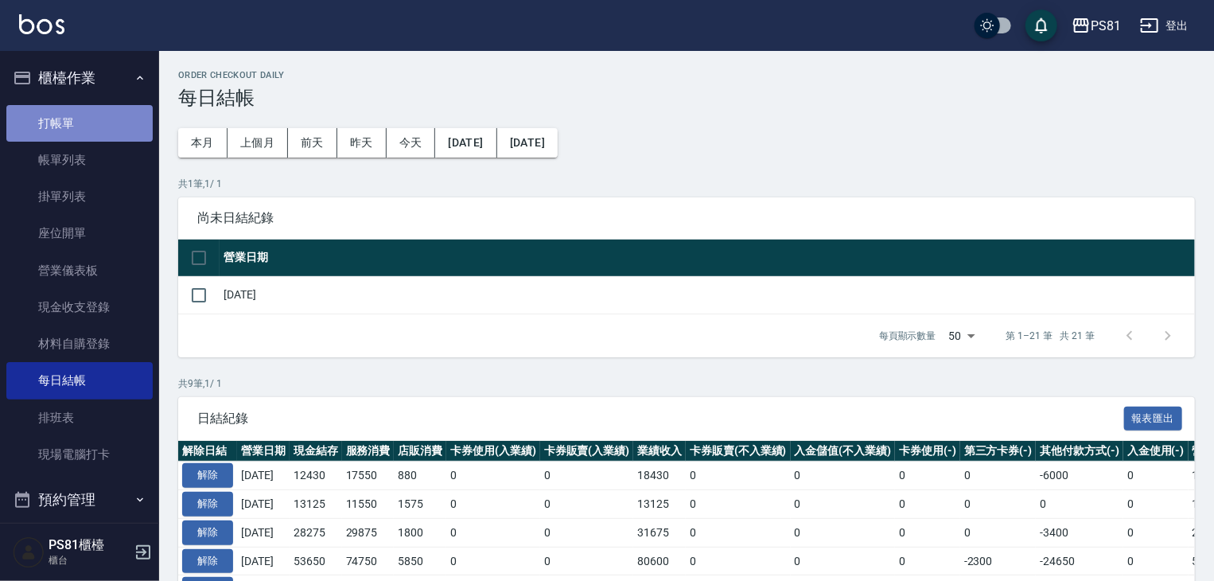
click at [89, 115] on link "打帳單" at bounding box center [79, 123] width 146 height 37
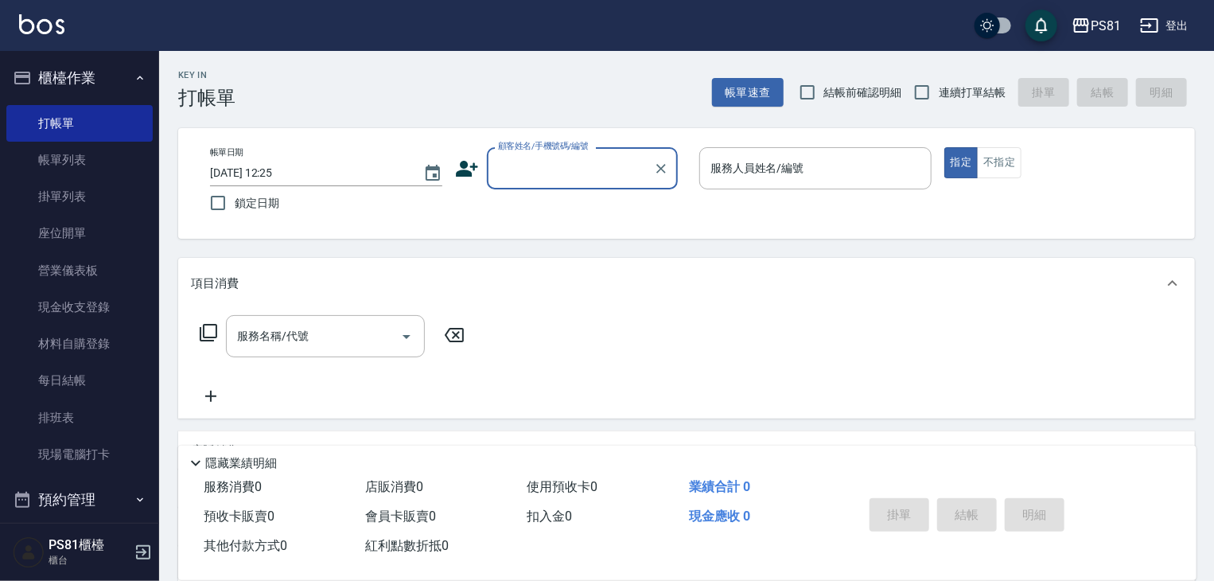
click at [966, 94] on span "連續打單結帳" at bounding box center [972, 92] width 67 height 17
click at [939, 94] on input "連續打單結帳" at bounding box center [921, 92] width 33 height 33
checkbox input "true"
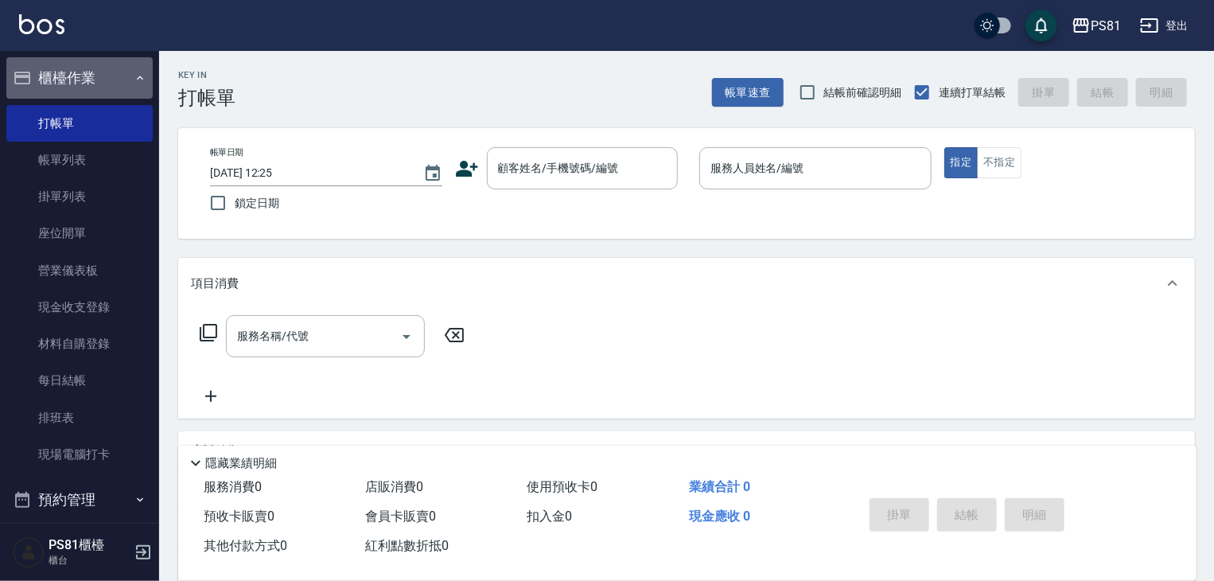
click at [82, 74] on button "櫃檯作業" at bounding box center [79, 77] width 146 height 41
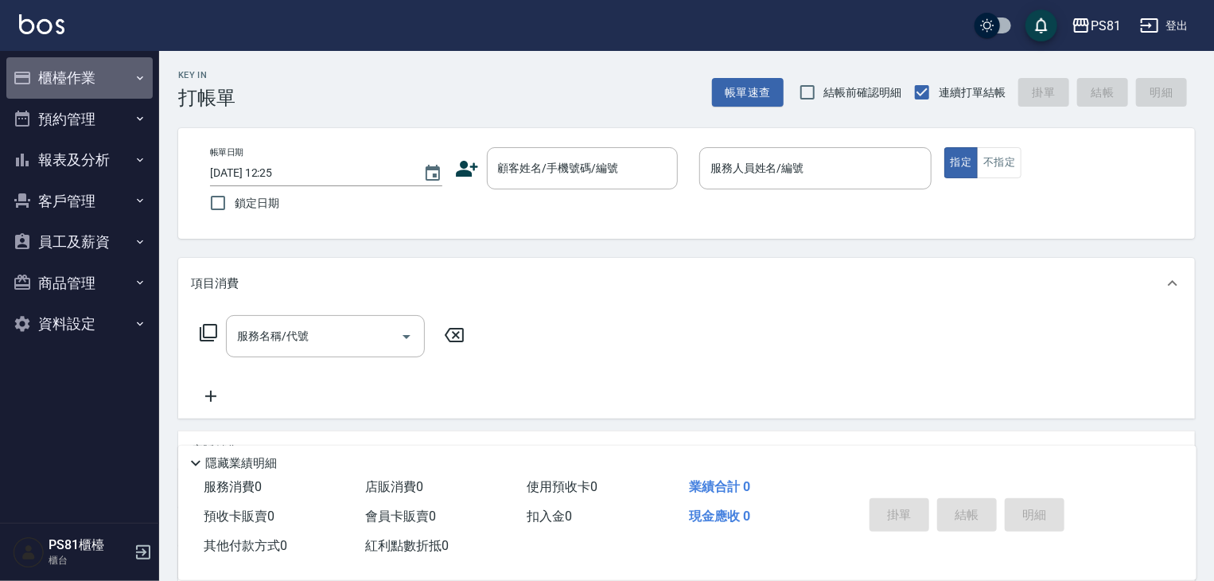
click at [83, 75] on button "櫃檯作業" at bounding box center [79, 77] width 146 height 41
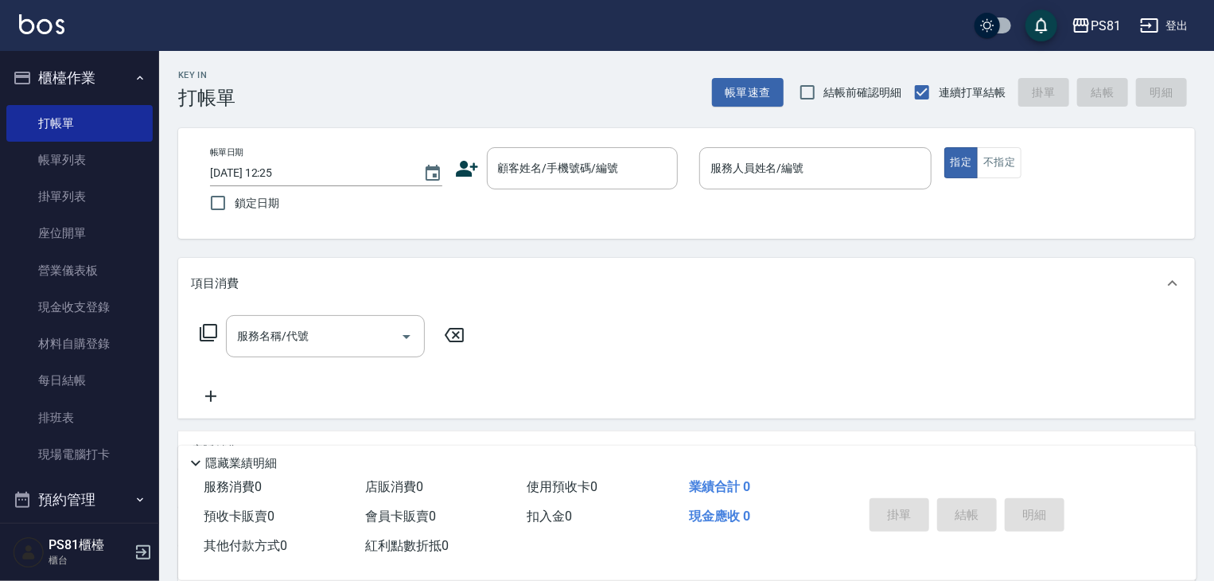
click at [258, 77] on div "Key In 打帳單 帳單速查 結帳前確認明細 連續打單結帳 掛單 結帳 明細" at bounding box center [677, 80] width 1036 height 58
click at [71, 424] on link "排班表" at bounding box center [79, 417] width 146 height 37
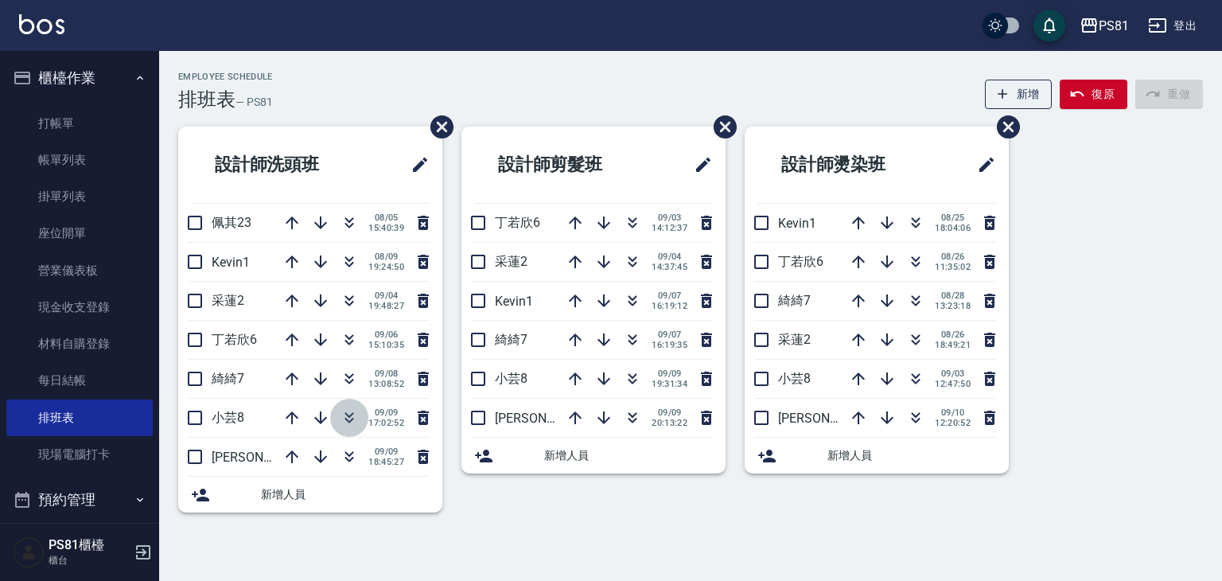
click at [352, 415] on icon "button" at bounding box center [349, 417] width 19 height 19
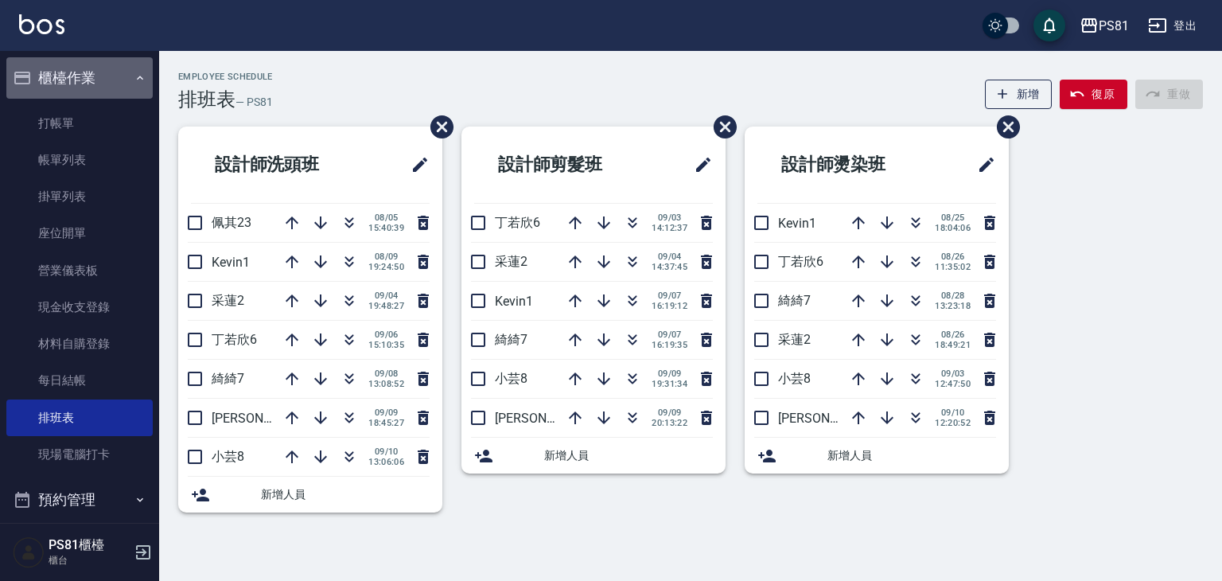
click at [123, 71] on button "櫃檯作業" at bounding box center [79, 77] width 146 height 41
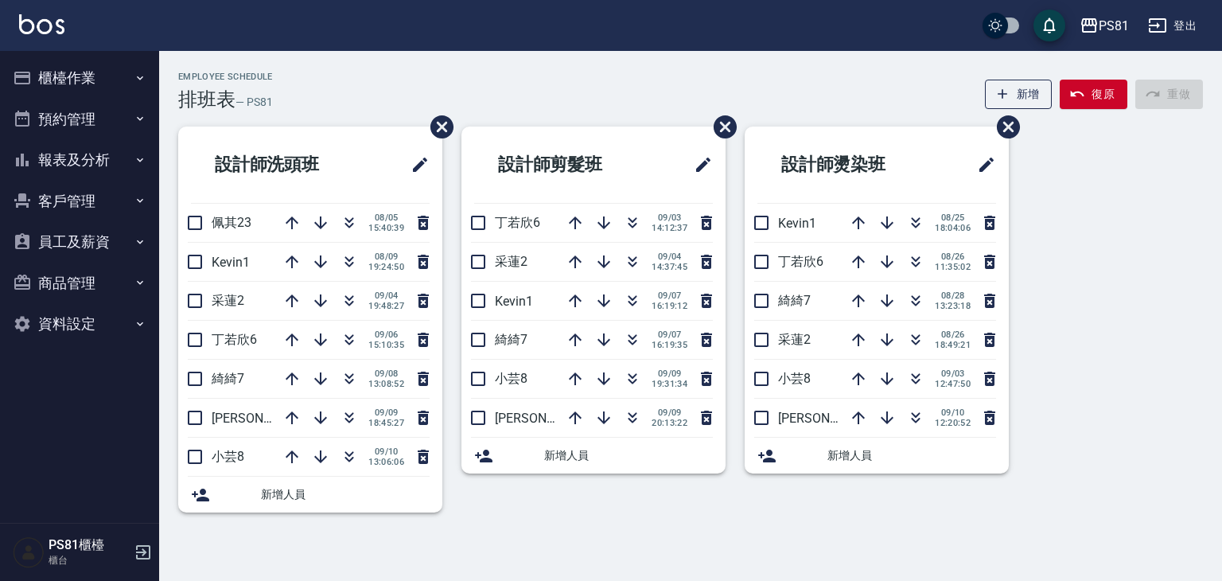
click at [123, 71] on button "櫃檯作業" at bounding box center [79, 77] width 146 height 41
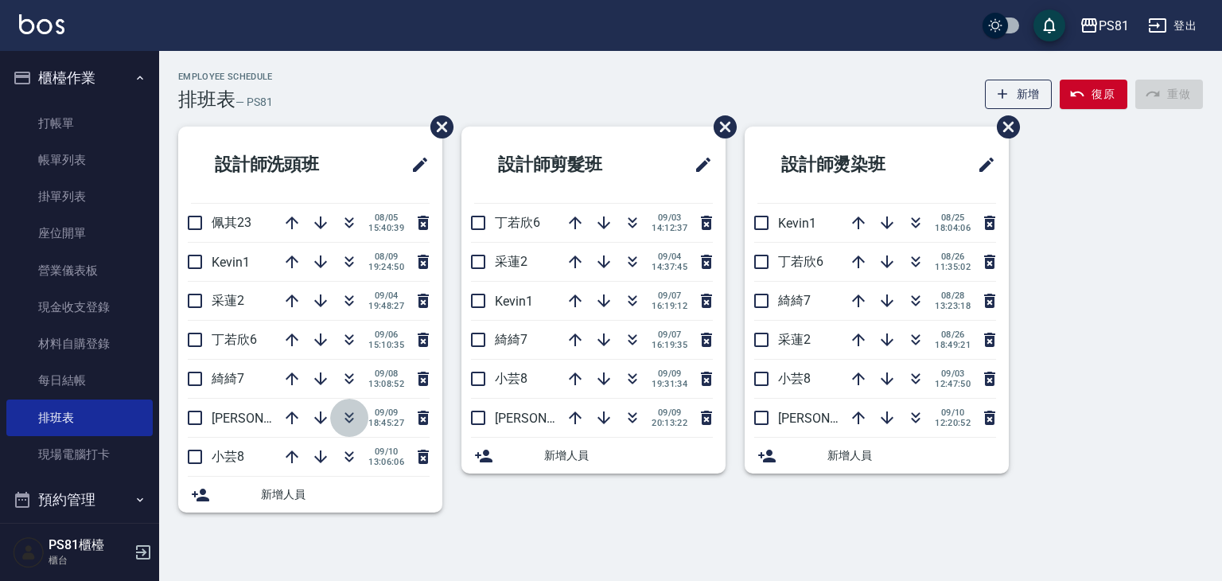
click at [355, 422] on icon "button" at bounding box center [349, 417] width 19 height 19
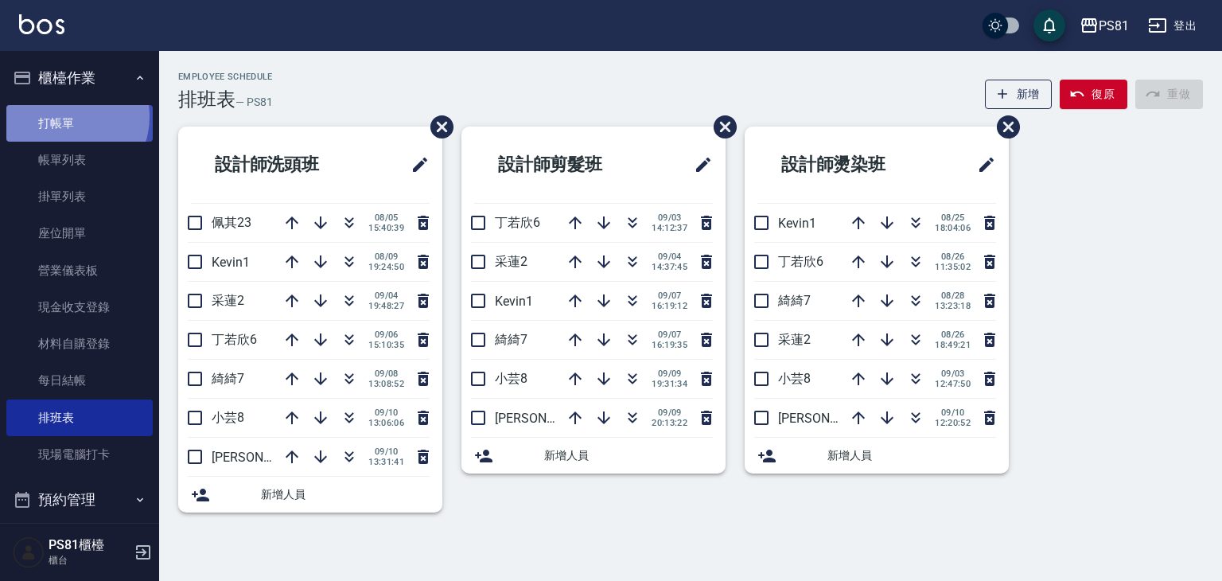
click at [67, 115] on link "打帳單" at bounding box center [79, 123] width 146 height 37
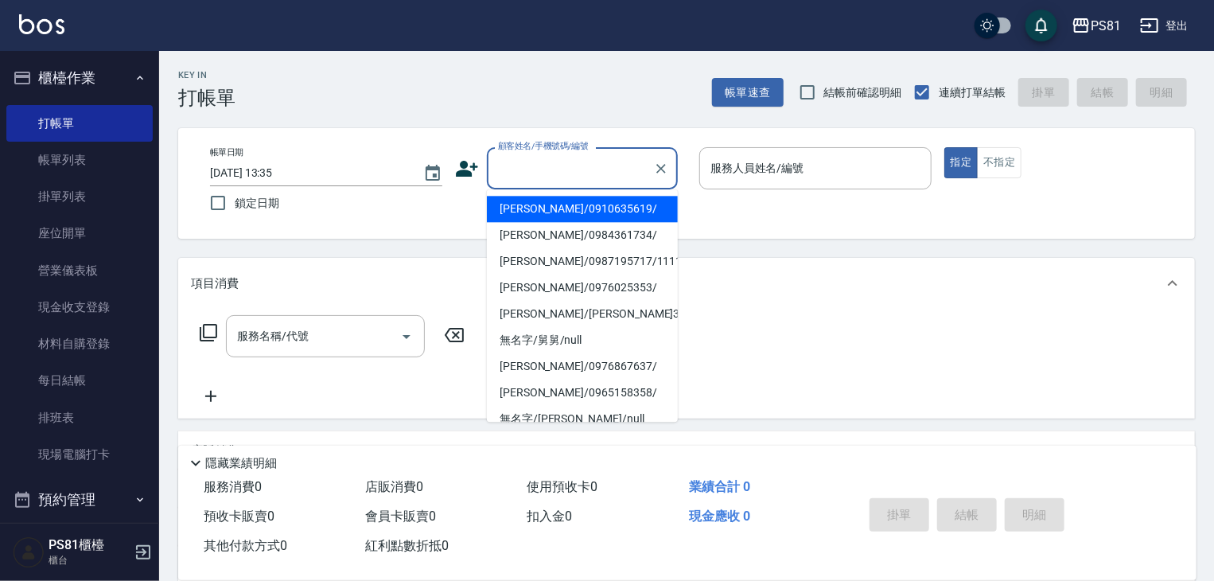
click at [534, 165] on input "顧客姓名/手機號碼/編號" at bounding box center [570, 168] width 153 height 28
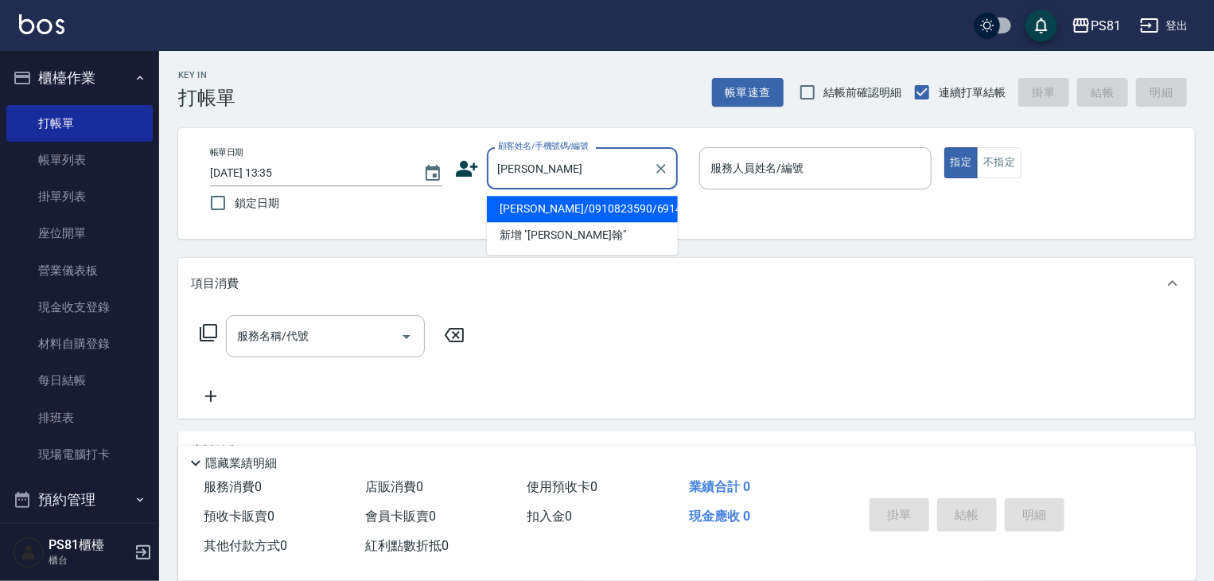
click at [570, 204] on li "[PERSON_NAME]/0910823590/6914" at bounding box center [582, 209] width 191 height 26
type input "[PERSON_NAME]/0910823590/6914"
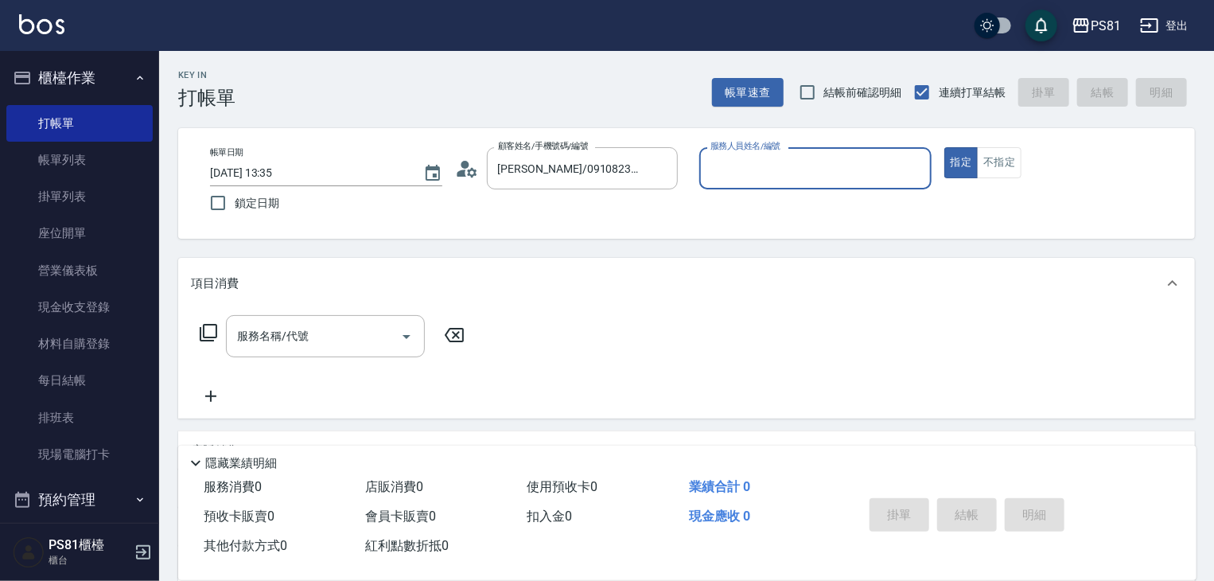
type input "小芸-8"
click at [944, 147] on button "指定" at bounding box center [961, 162] width 34 height 31
type button "true"
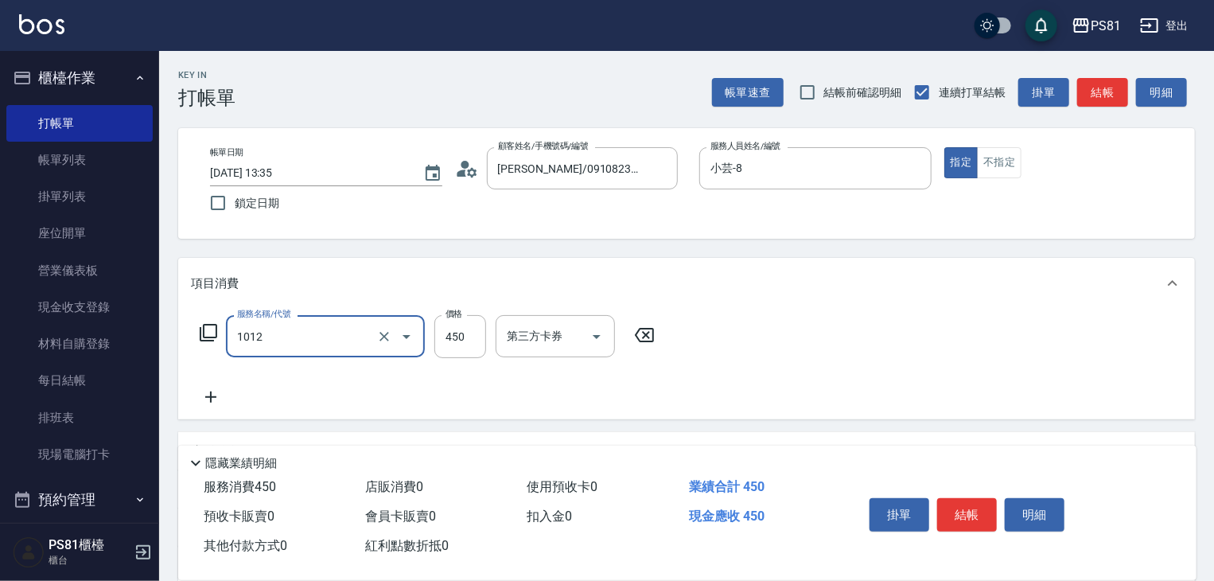
type input "B級洗剪(1012)"
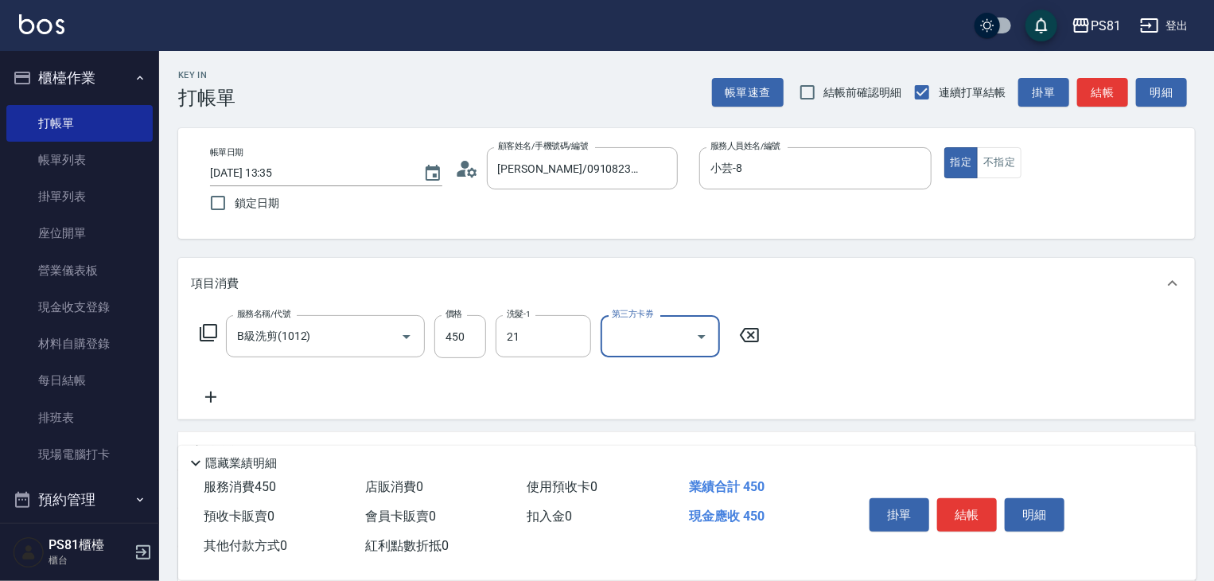
type input "Q比-21"
click at [975, 525] on button "結帳" at bounding box center [967, 514] width 60 height 33
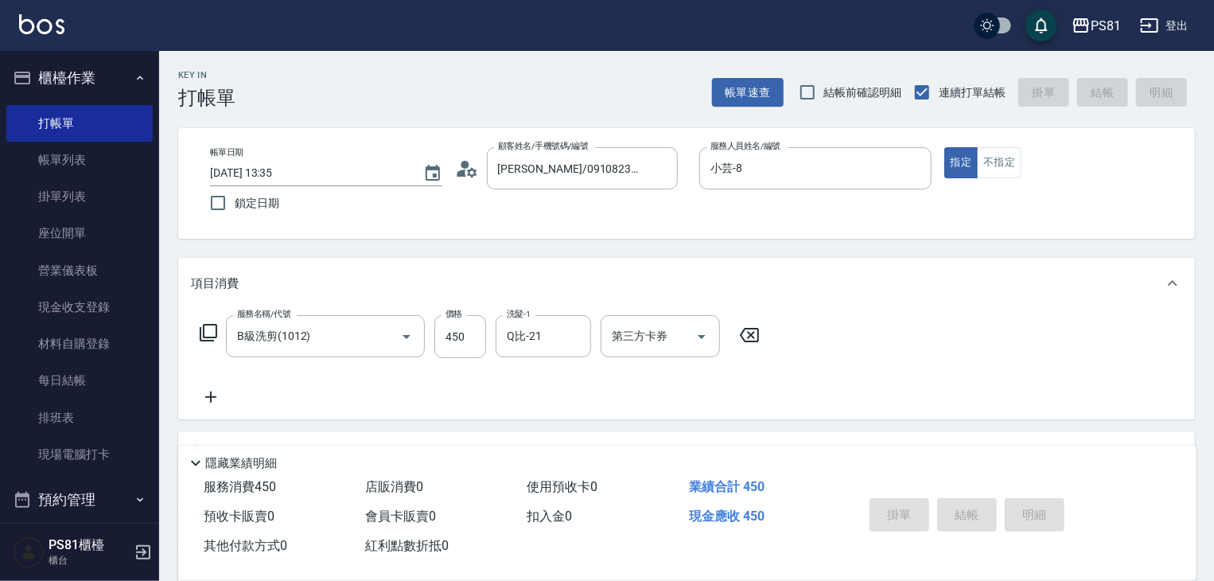
type input "[DATE] 13:36"
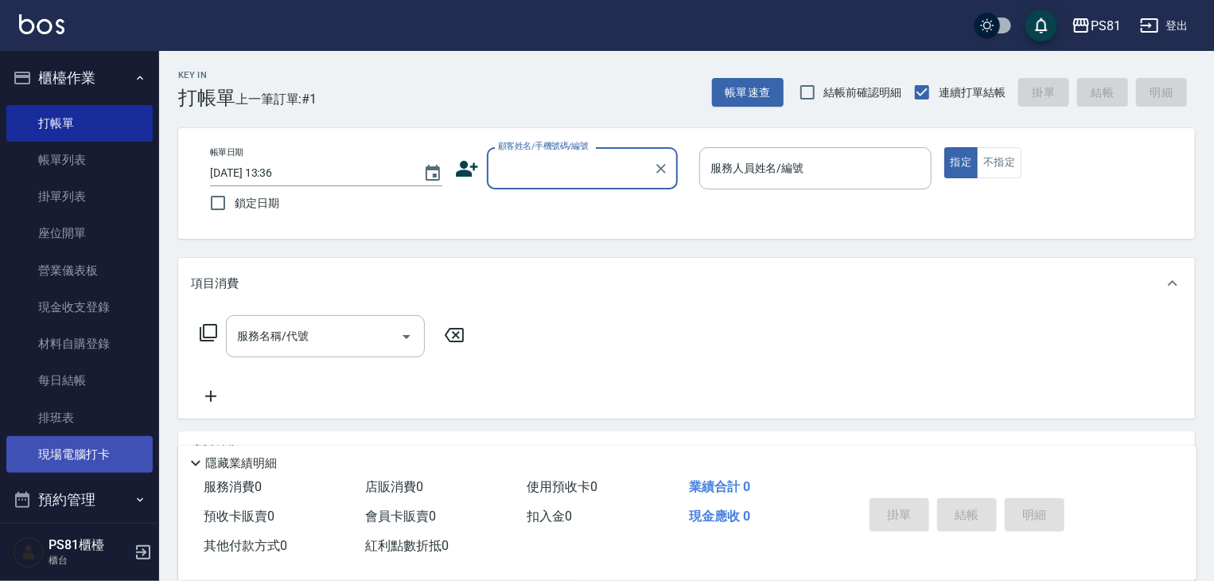
click at [95, 444] on link "現場電腦打卡" at bounding box center [79, 454] width 146 height 37
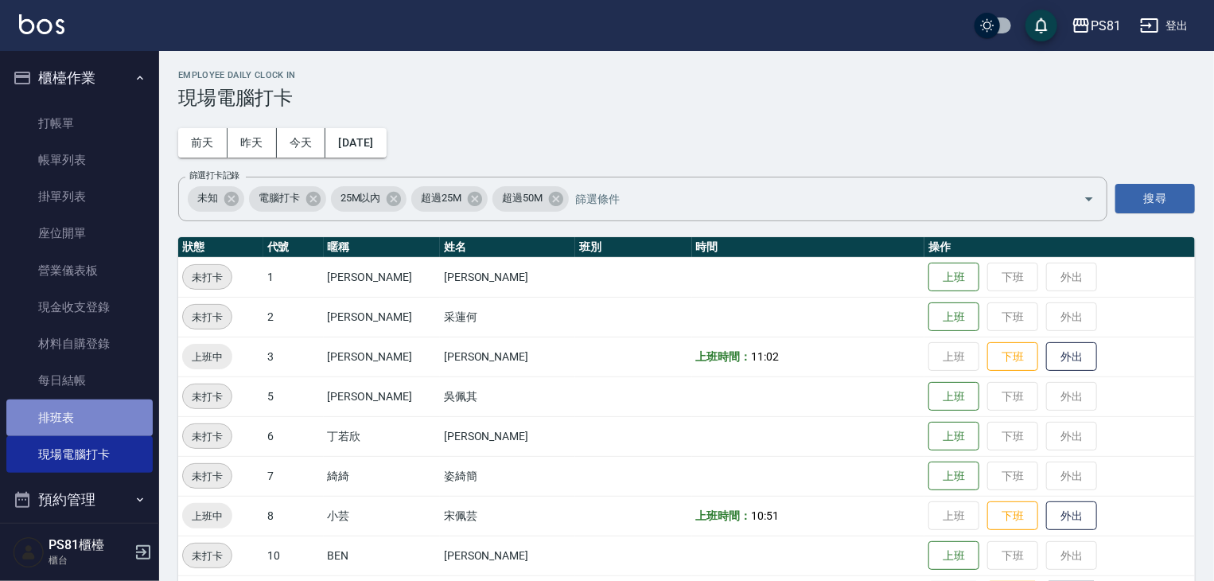
click at [96, 417] on link "排班表" at bounding box center [79, 417] width 146 height 37
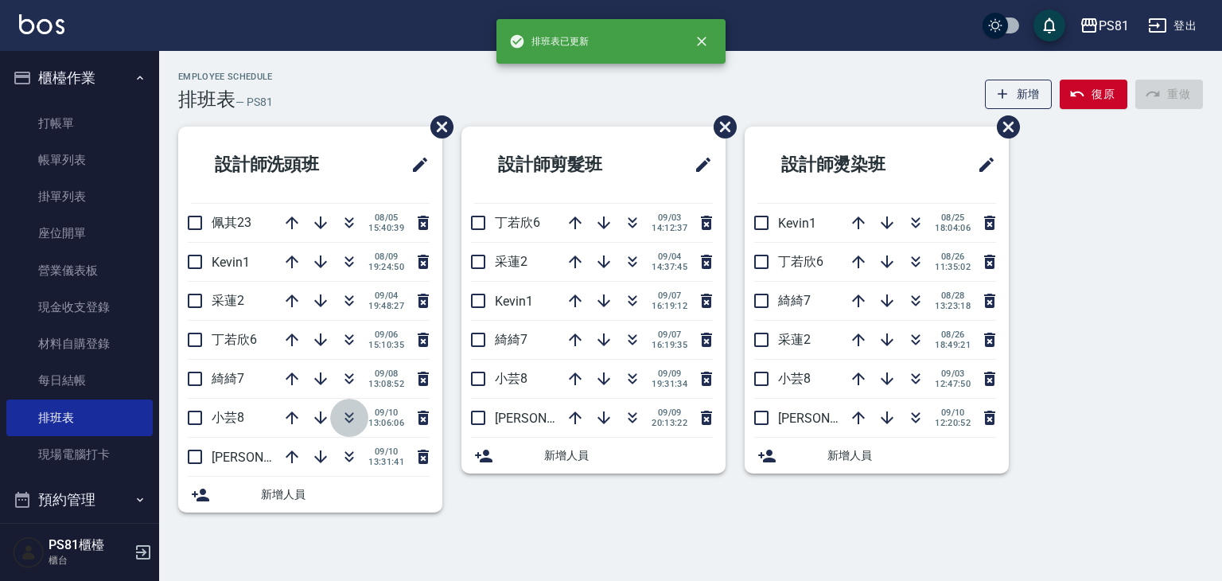
click at [360, 418] on button "button" at bounding box center [349, 418] width 38 height 38
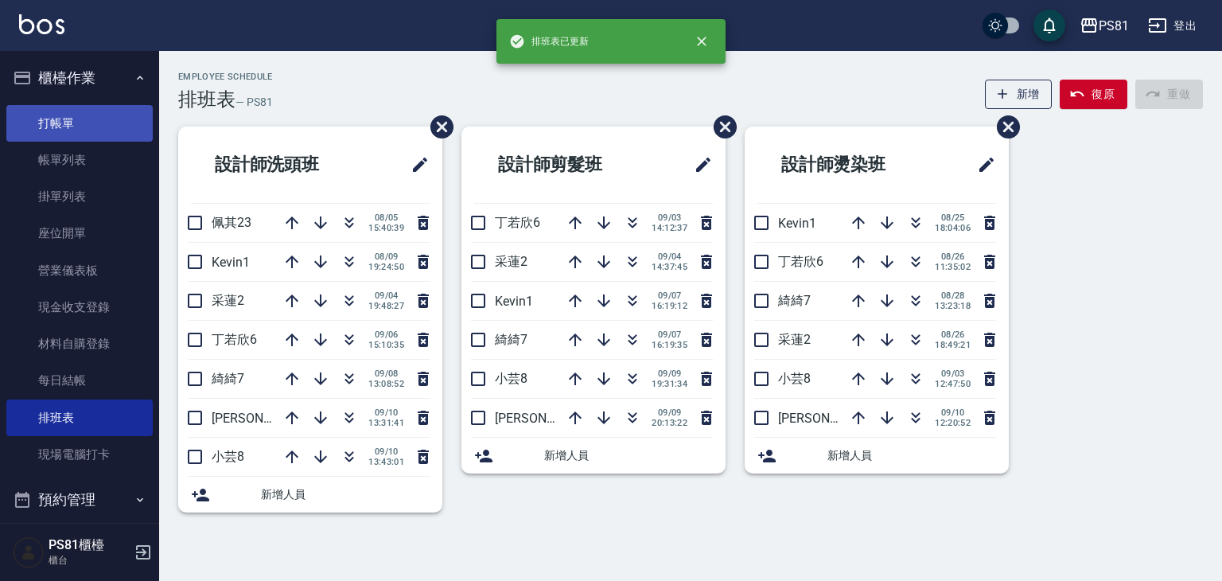
click at [29, 113] on link "打帳單" at bounding box center [79, 123] width 146 height 37
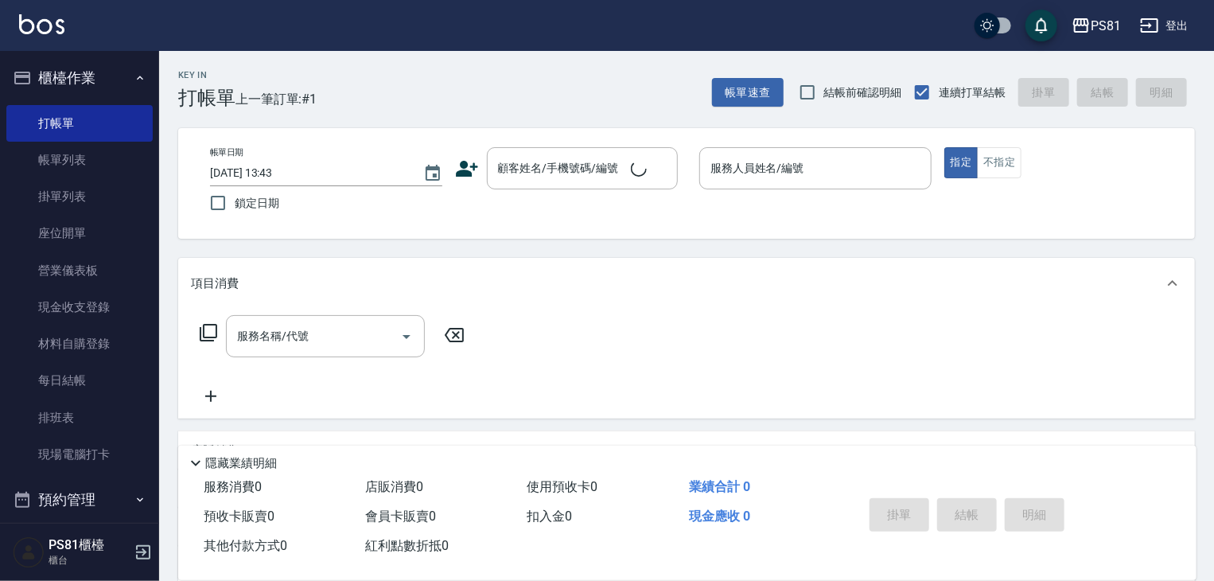
click at [594, 196] on div "帳單日期 [DATE] 13:43 鎖定日期 顧客姓名/手機號碼/編號 顧客姓名/手機號碼/編號 服務人員姓名/編號 服務人員姓名/編號 指定 不指定" at bounding box center [686, 183] width 978 height 72
click at [609, 169] on input "顧客姓名/手機號碼/編號" at bounding box center [570, 168] width 153 height 28
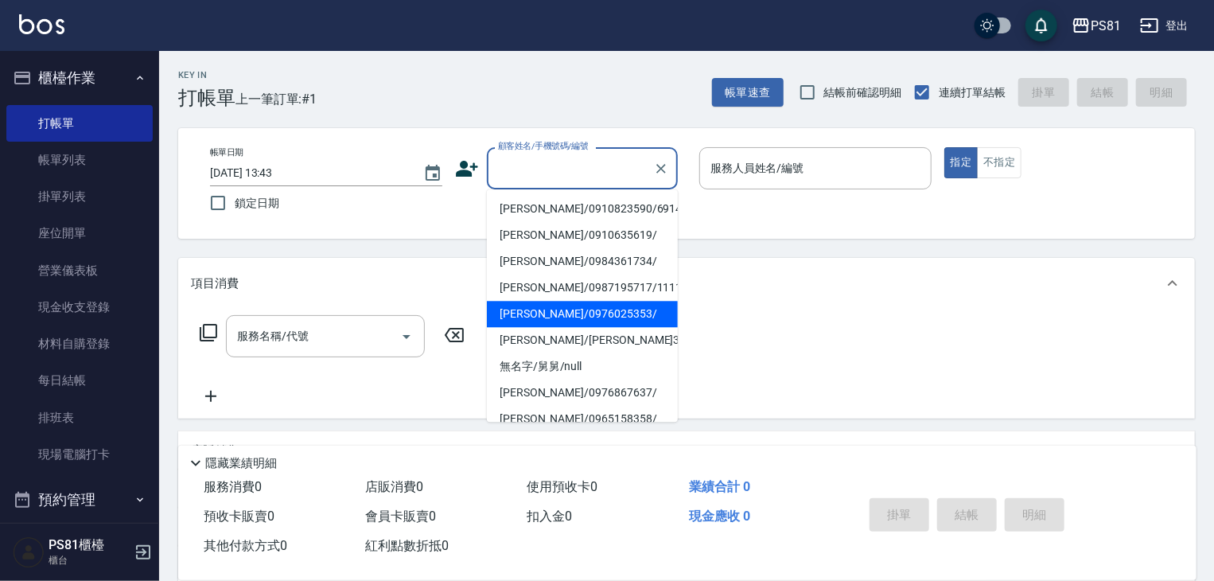
click at [576, 307] on li "[PERSON_NAME]/0976025353/" at bounding box center [582, 314] width 191 height 26
type input "[PERSON_NAME]/0976025353/"
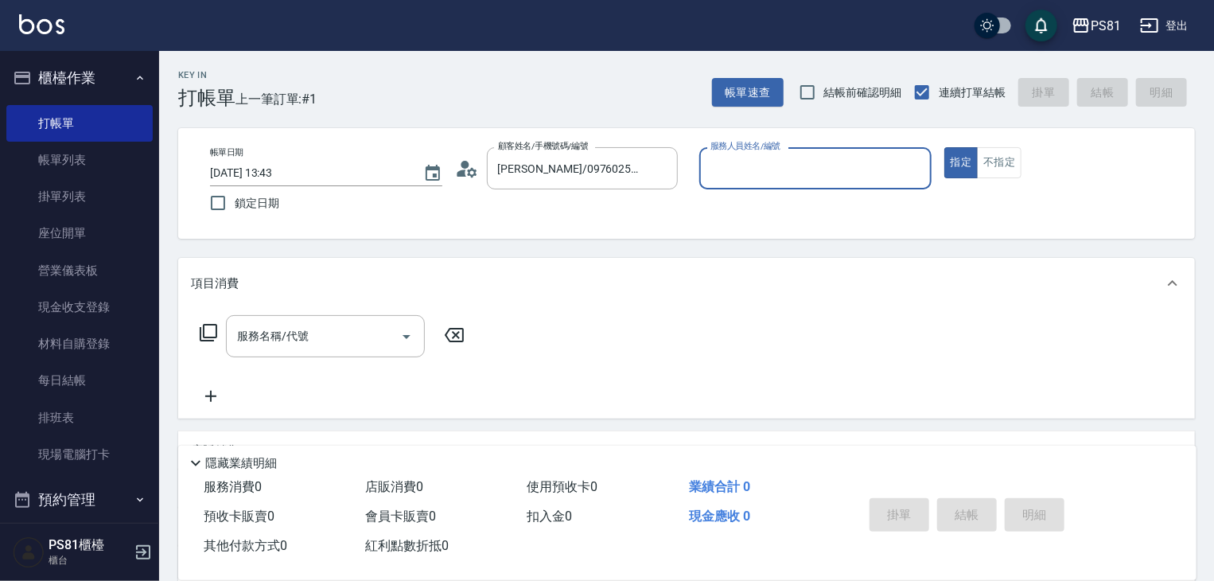
type input "小芸-8"
click at [1002, 158] on button "不指定" at bounding box center [999, 162] width 45 height 31
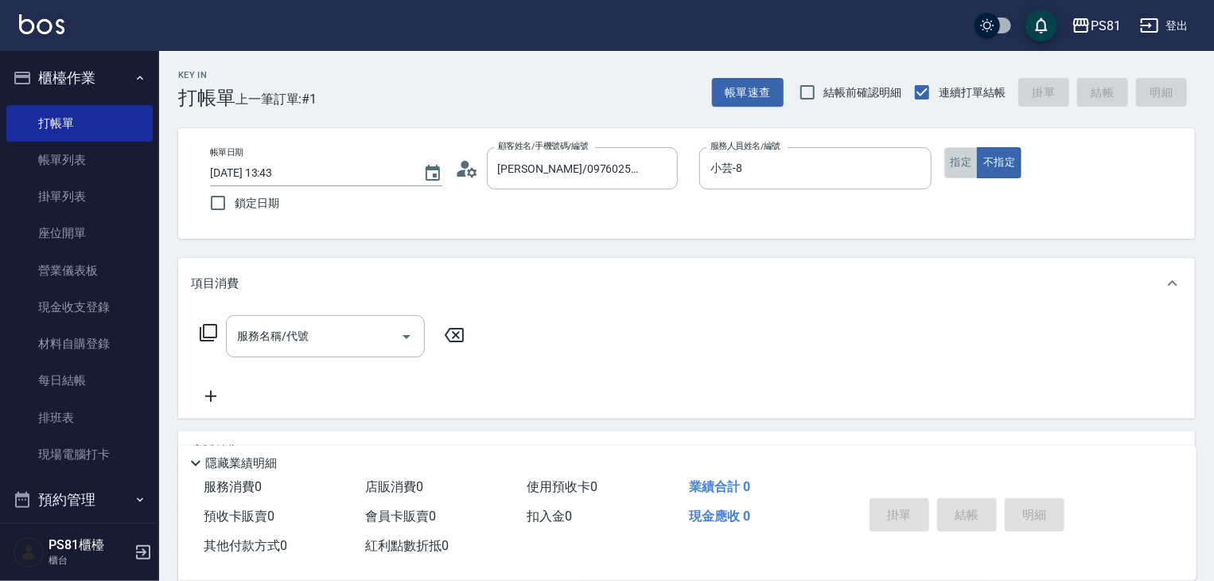
drag, startPoint x: 956, startPoint y: 155, endPoint x: 678, endPoint y: 219, distance: 285.6
click at [953, 155] on button "指定" at bounding box center [961, 162] width 34 height 31
click at [352, 336] on input "服務名稱/代號" at bounding box center [313, 336] width 161 height 28
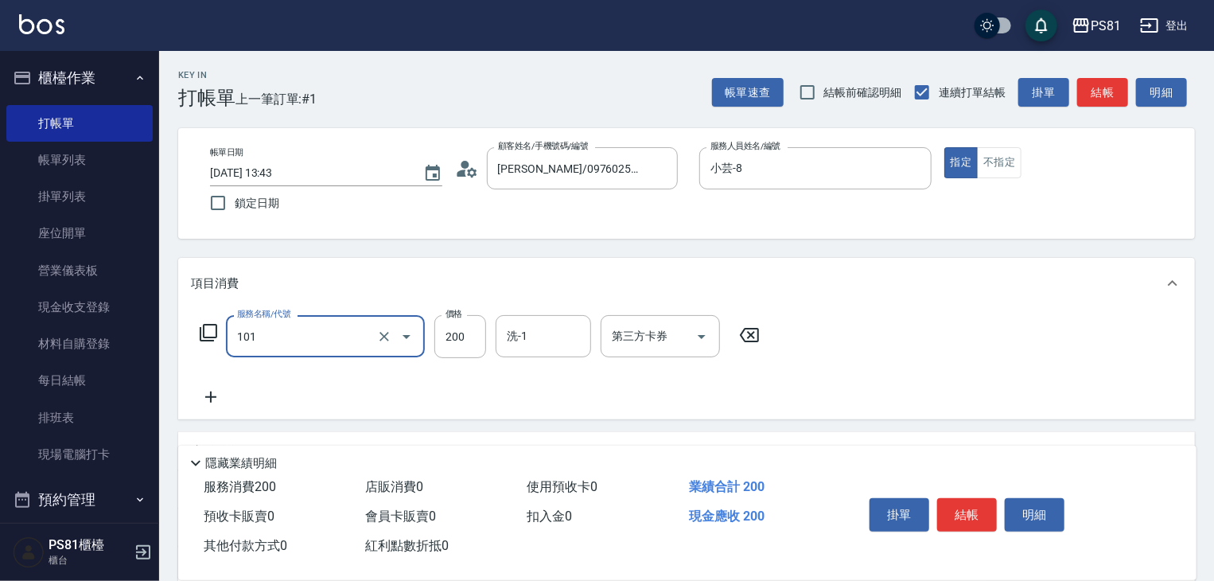
type input "一般洗髮(101)"
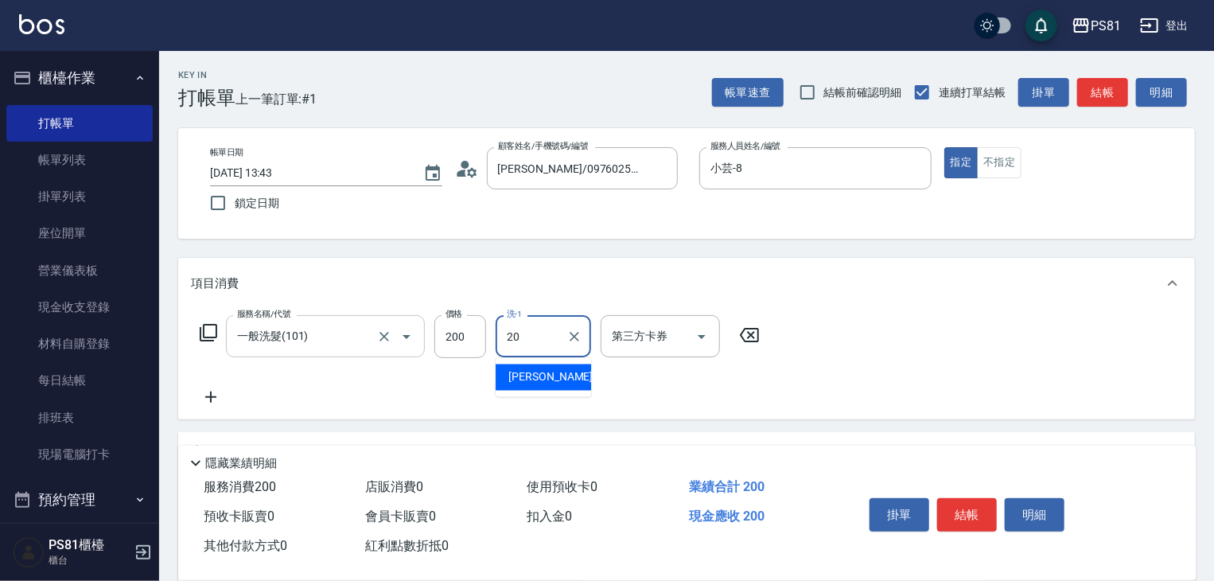
type input "[PERSON_NAME]-20"
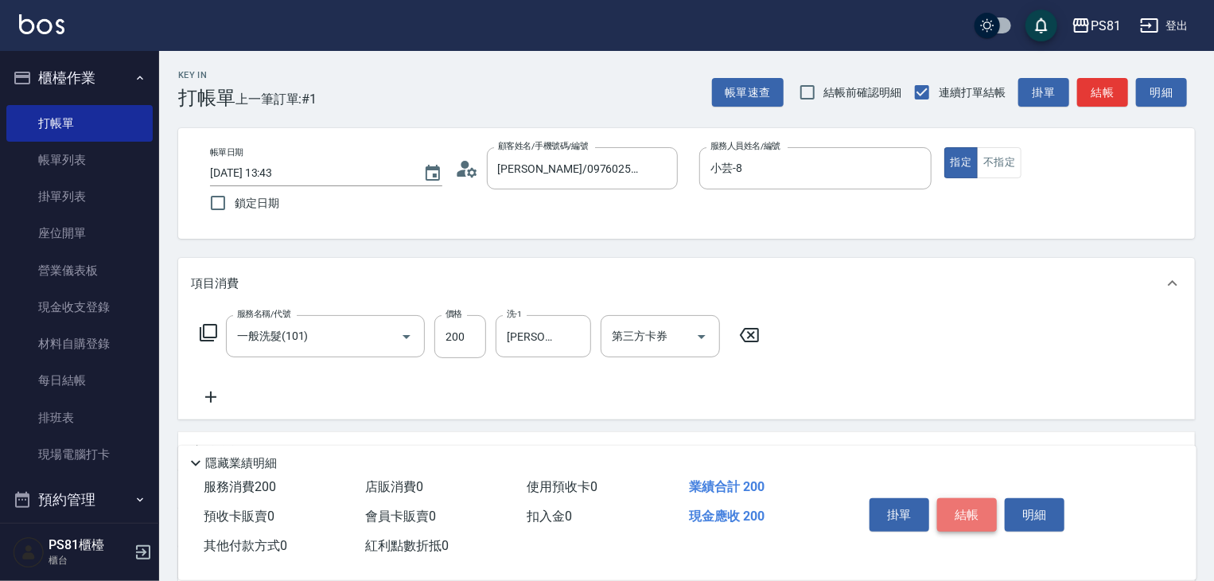
click at [954, 501] on button "結帳" at bounding box center [967, 514] width 60 height 33
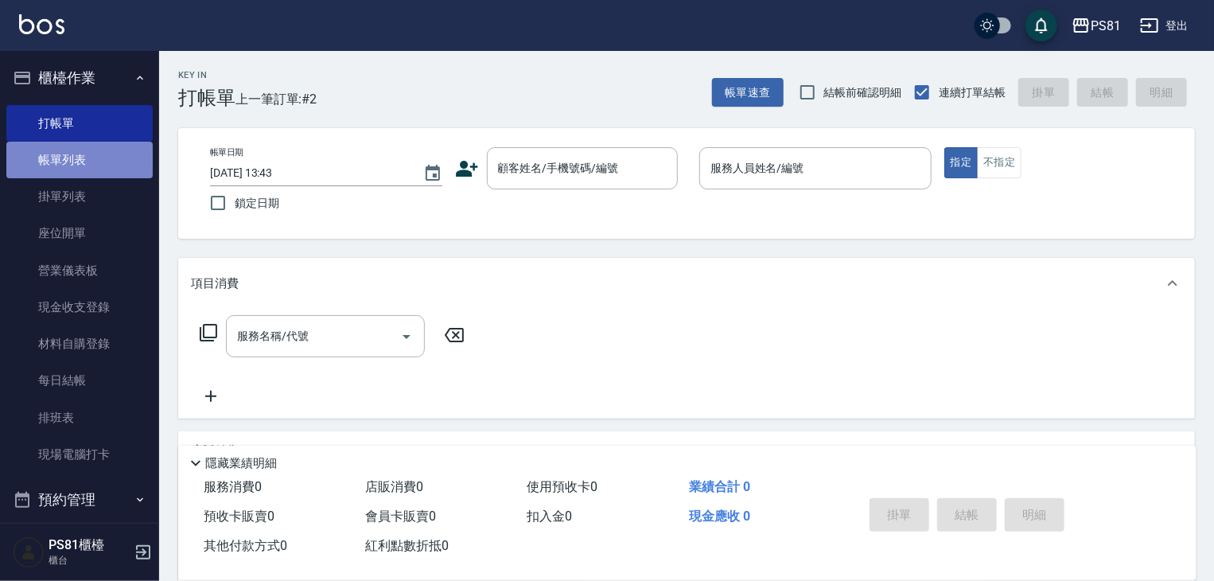
click at [80, 176] on link "帳單列表" at bounding box center [79, 160] width 146 height 37
